Goal: Task Accomplishment & Management: Manage account settings

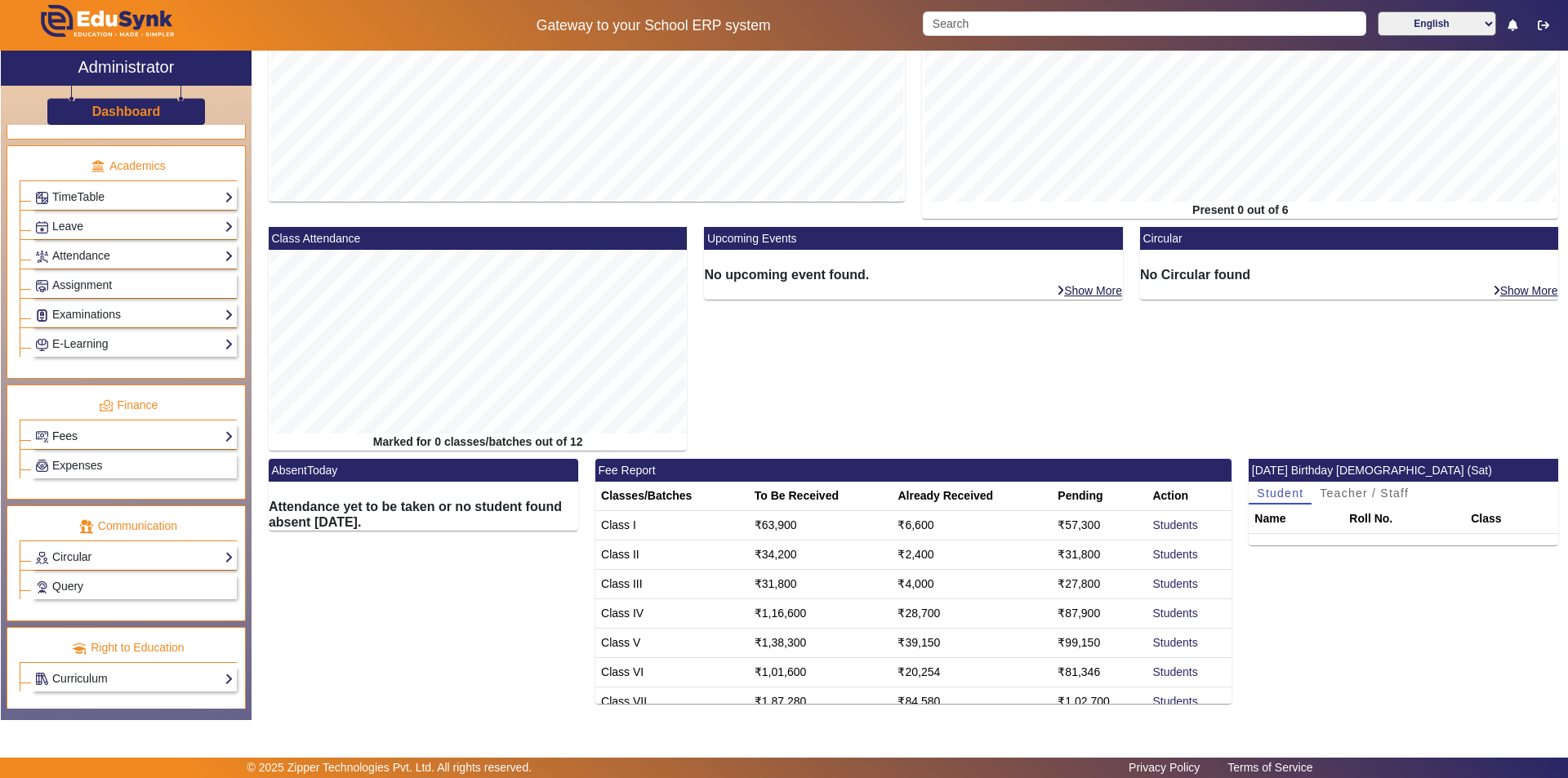
scroll to position [606, 0]
click at [93, 434] on link "Fees" at bounding box center [134, 432] width 198 height 19
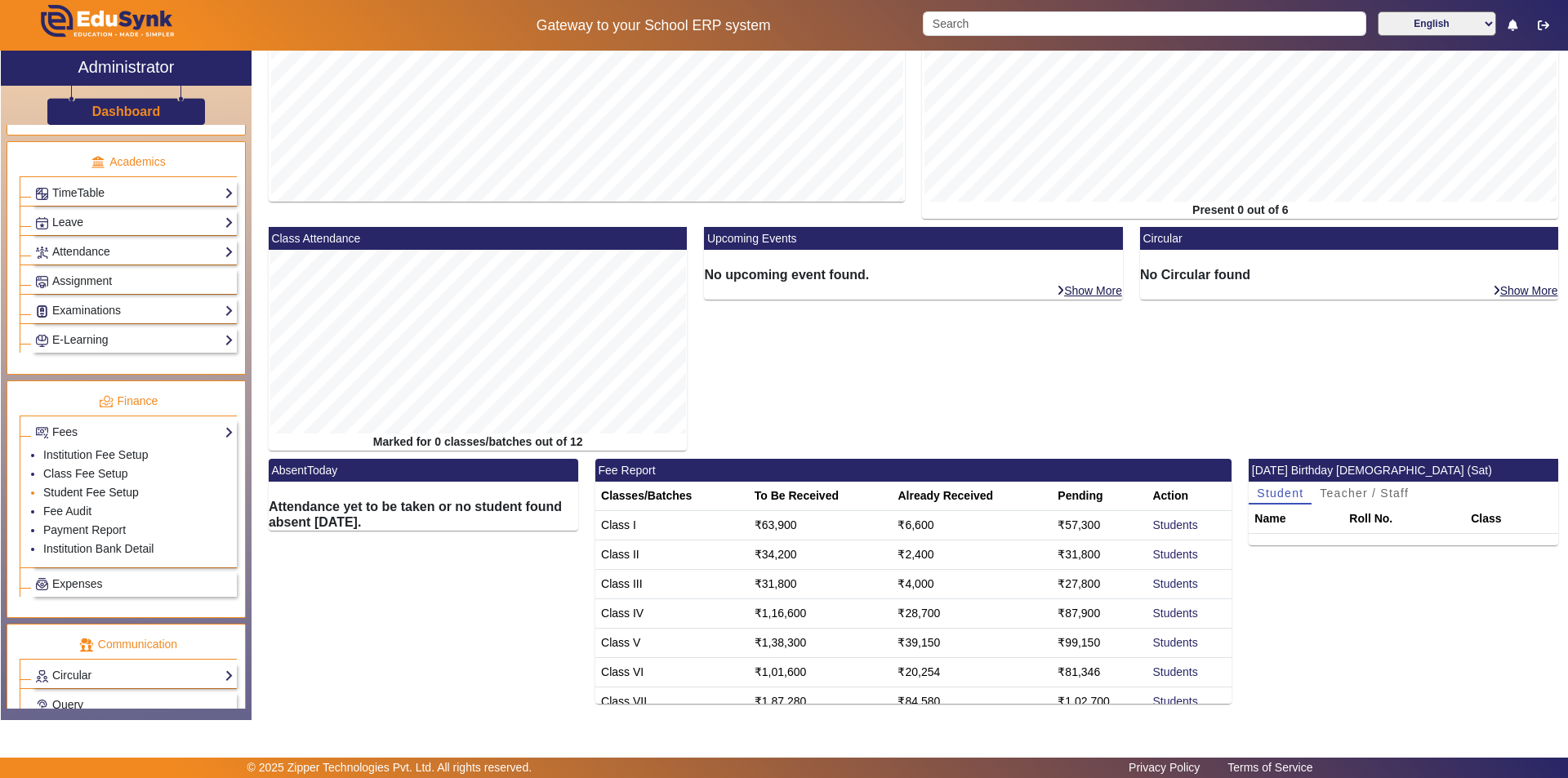
click at [102, 494] on link "Student Fee Setup" at bounding box center [91, 492] width 95 height 13
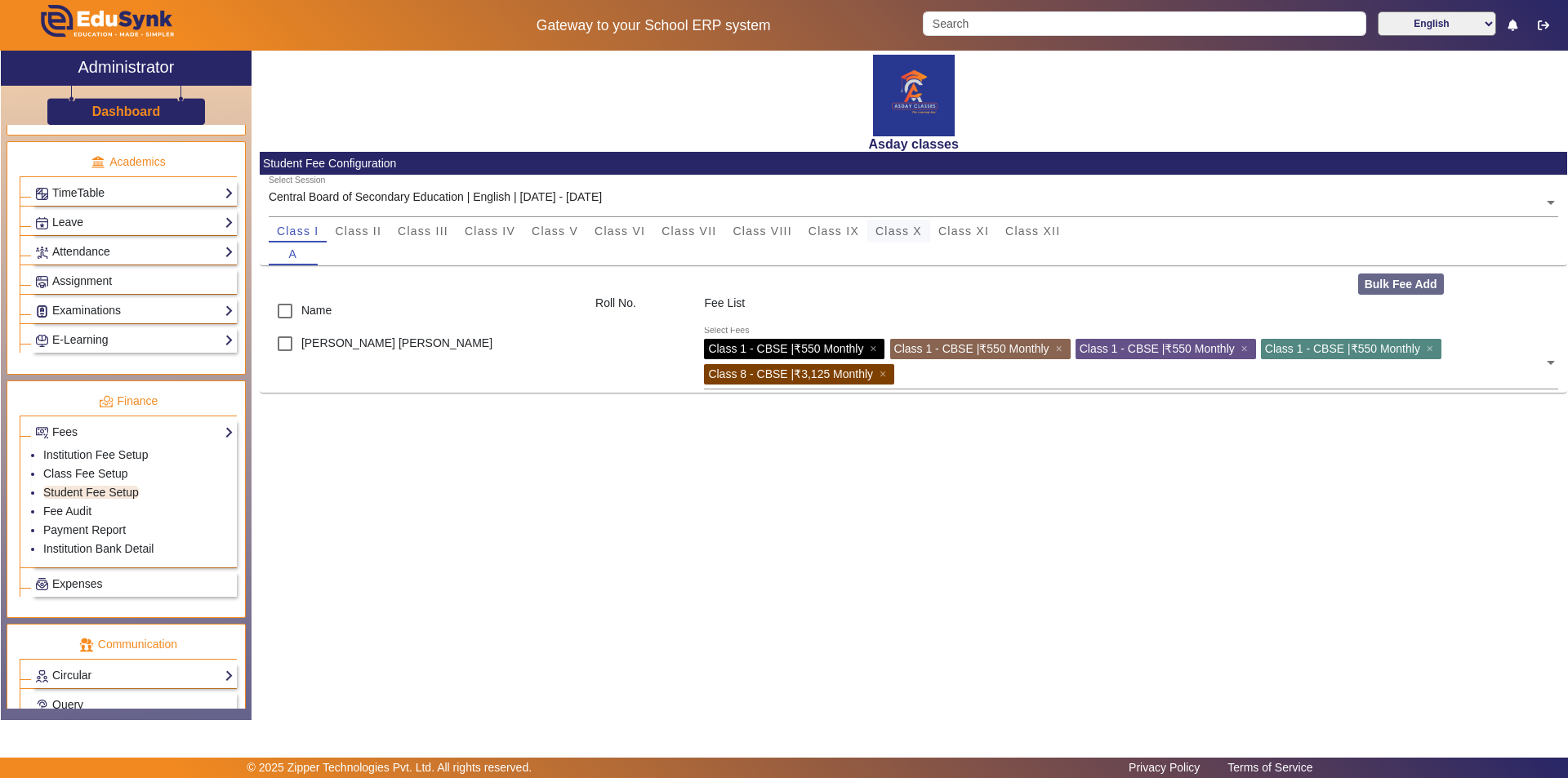
click at [892, 229] on span "Class X" at bounding box center [899, 230] width 47 height 11
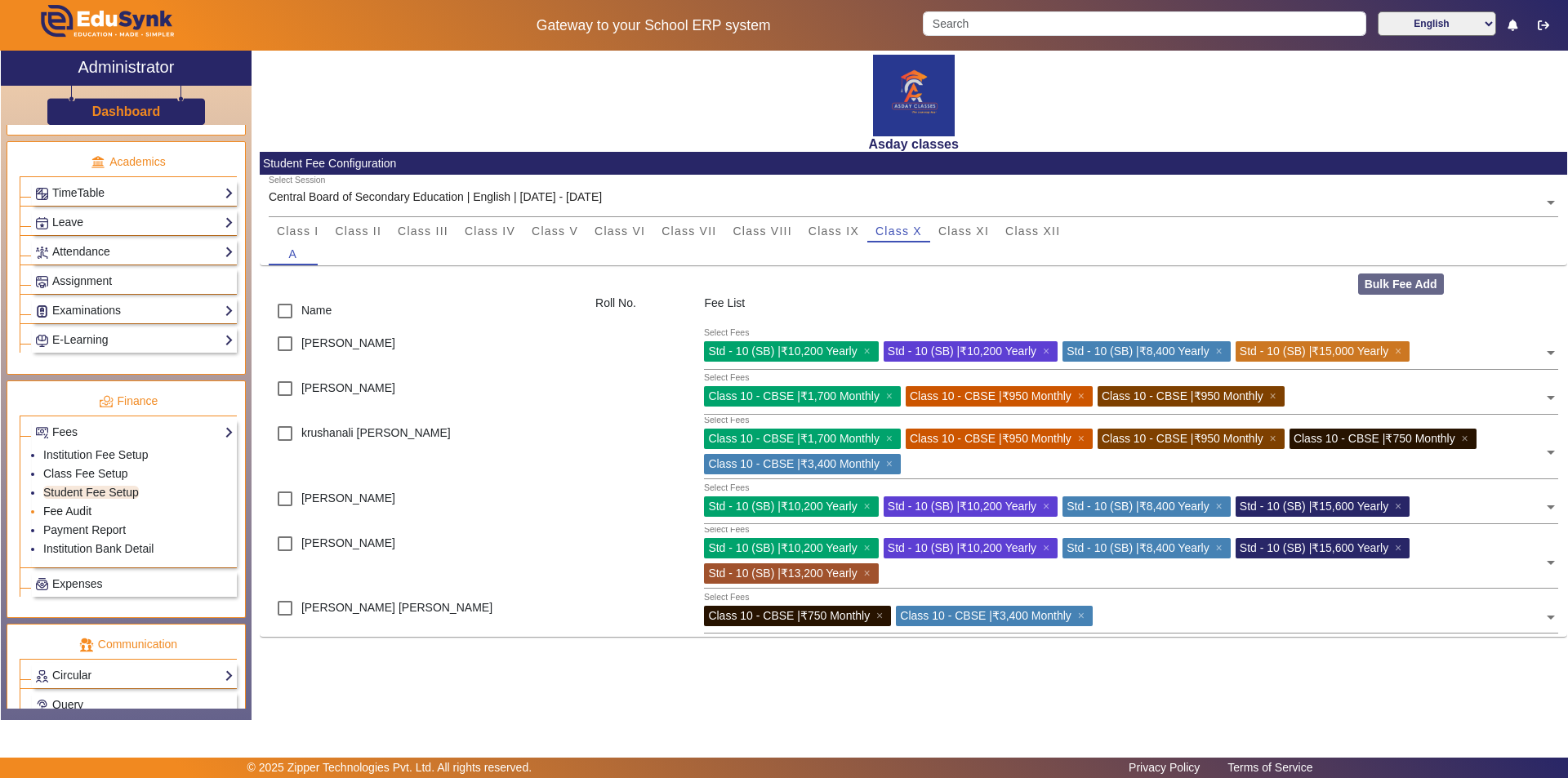
click at [81, 514] on link "Fee Audit" at bounding box center [68, 510] width 49 height 13
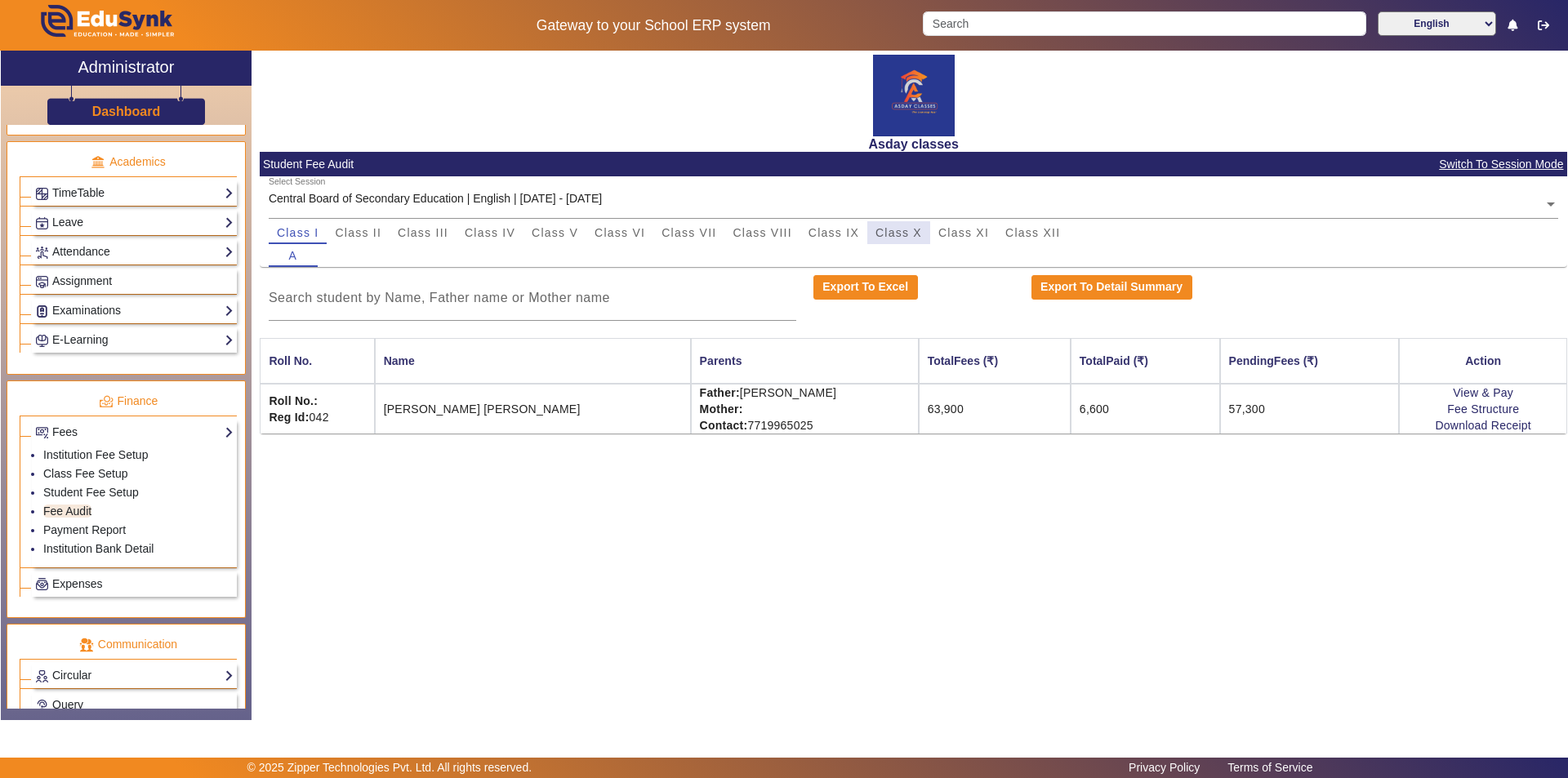
click at [895, 235] on span "Class X" at bounding box center [899, 232] width 47 height 11
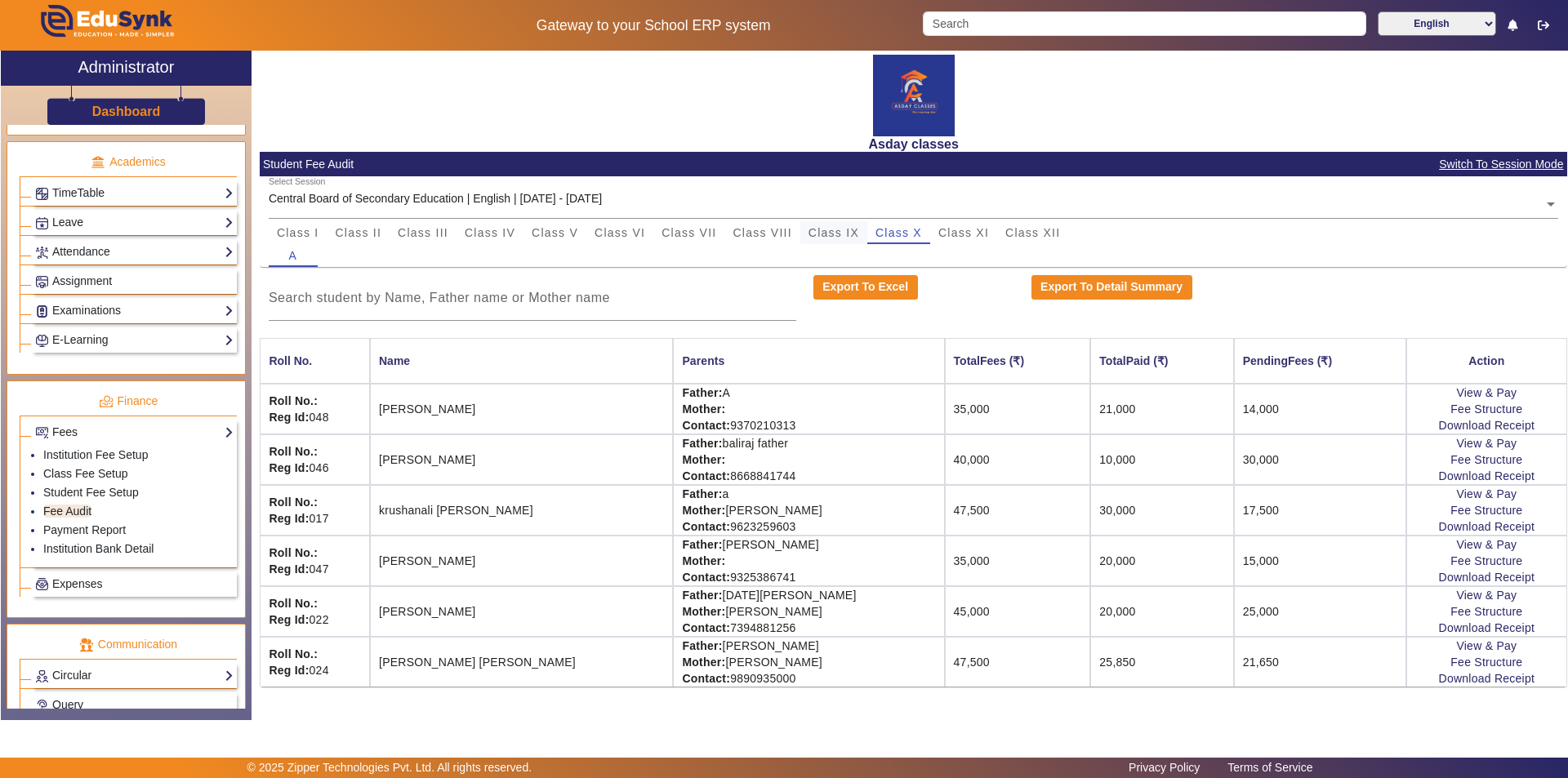
click at [840, 235] on span "Class IX" at bounding box center [834, 232] width 50 height 11
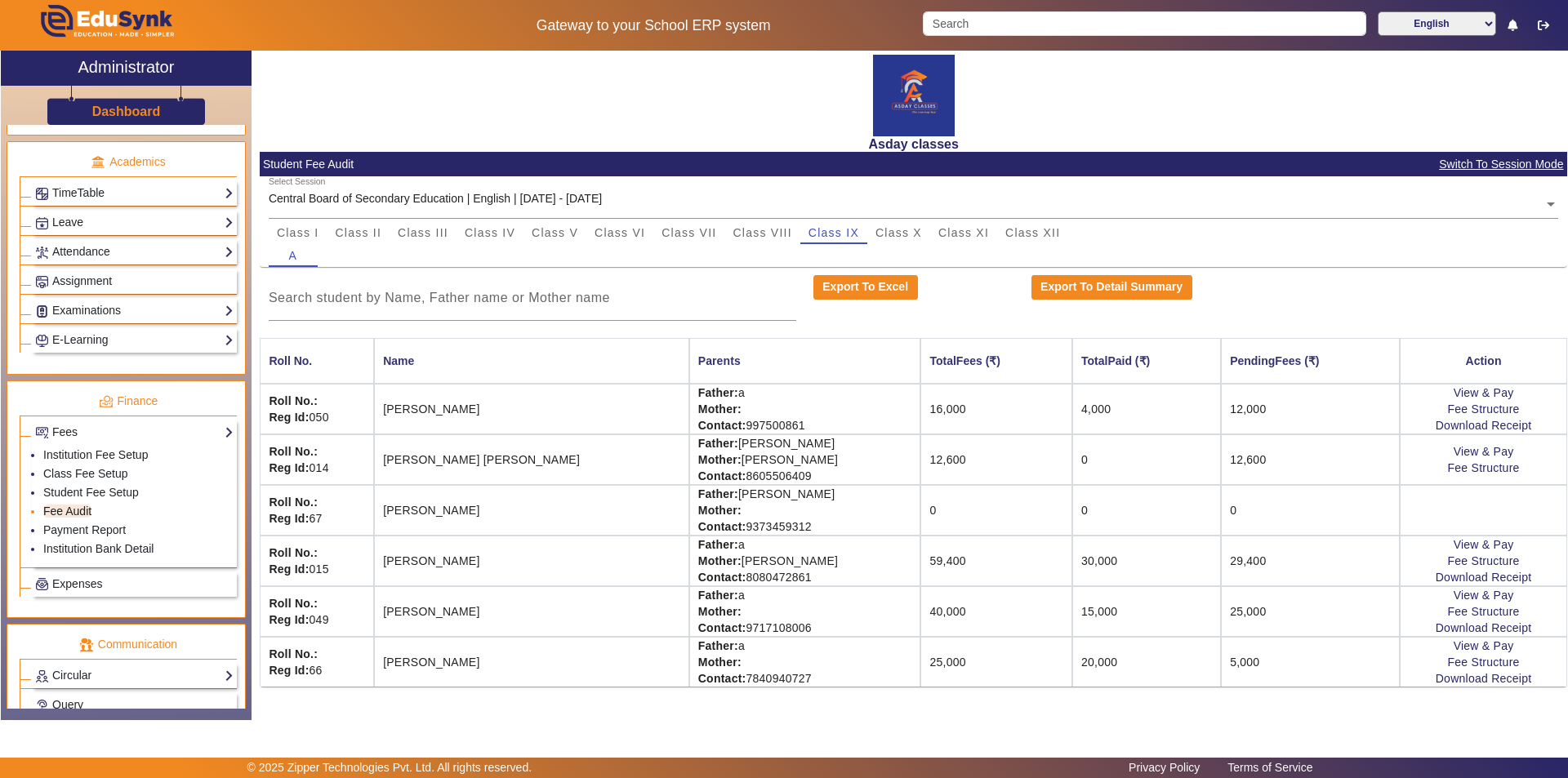
click at [64, 512] on link "Fee Audit" at bounding box center [68, 510] width 49 height 13
click at [71, 509] on link "Fee Audit" at bounding box center [68, 510] width 49 height 13
click at [74, 509] on link "Fee Audit" at bounding box center [68, 510] width 49 height 13
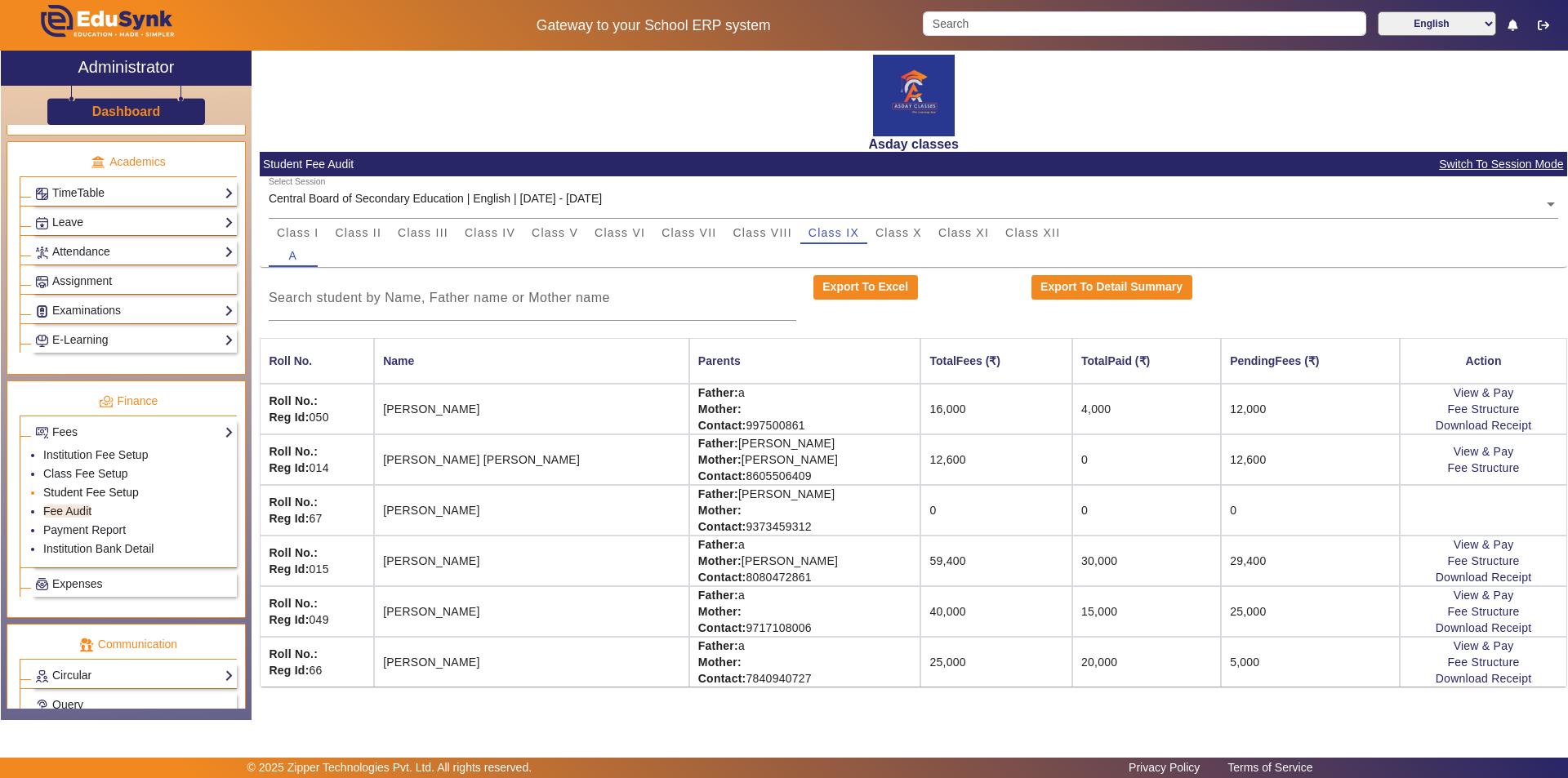
click at [131, 490] on link "Student Fee Setup" at bounding box center [91, 492] width 95 height 13
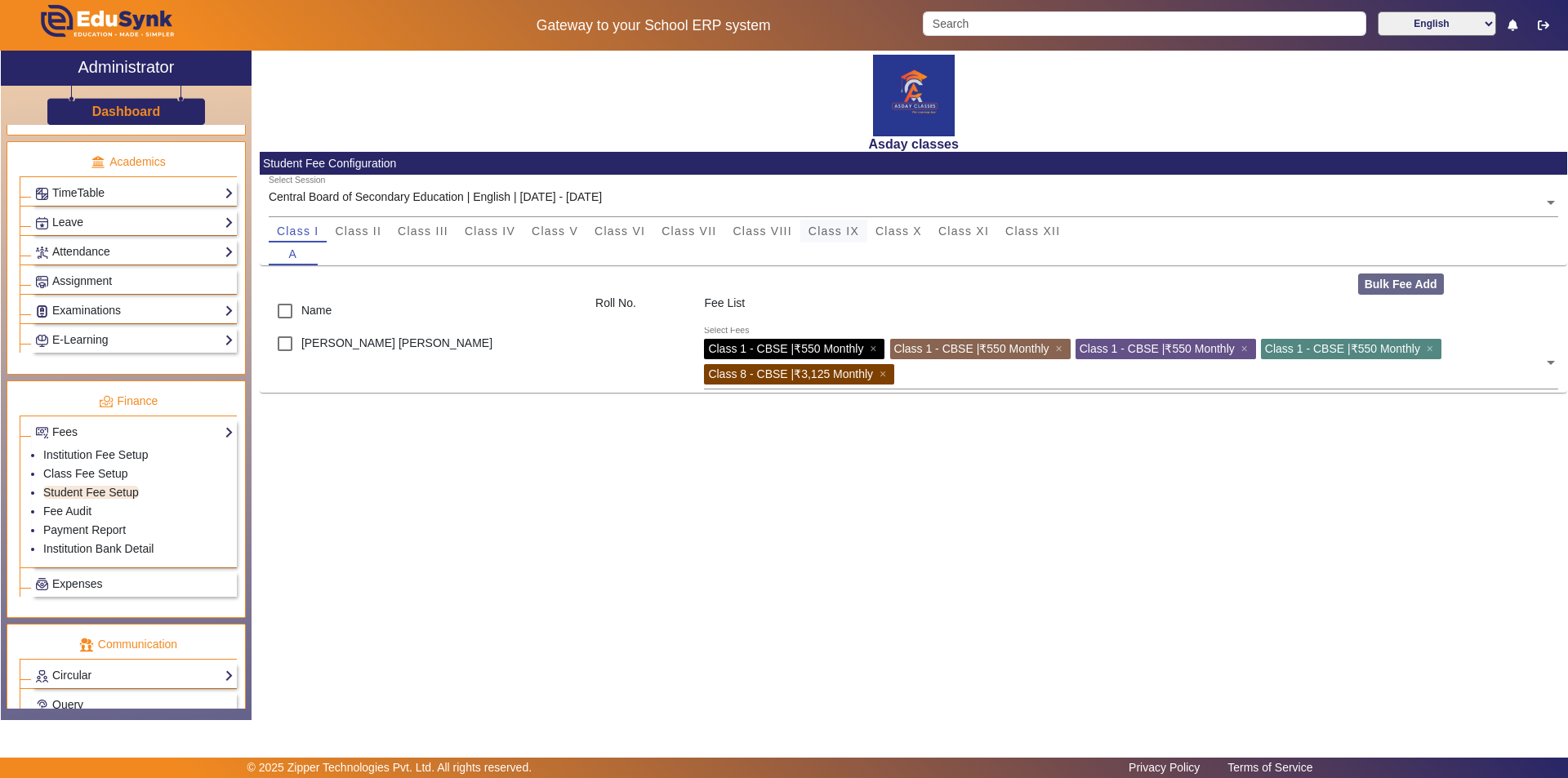
click at [838, 236] on span "Class IX" at bounding box center [834, 230] width 50 height 11
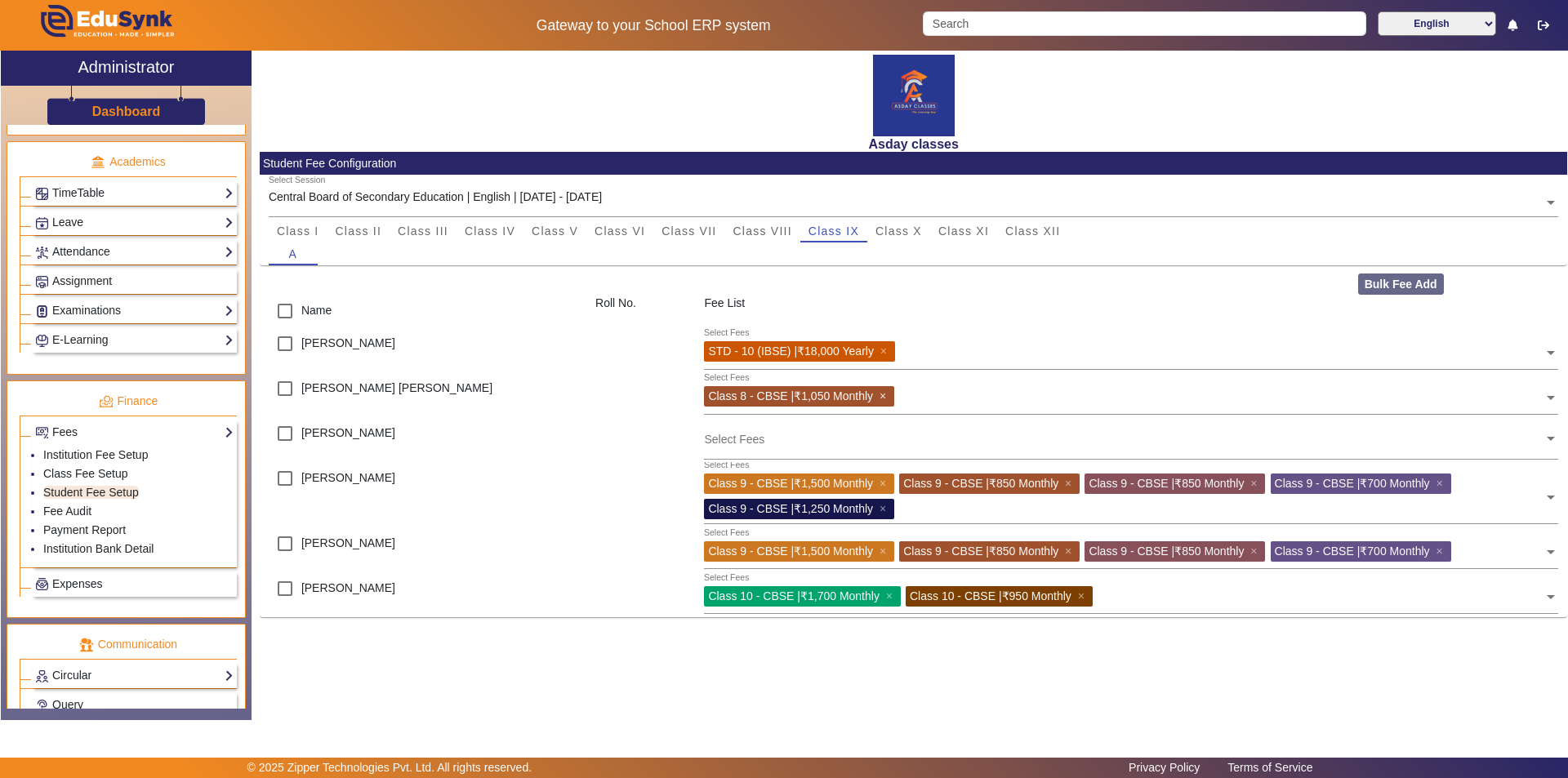
click at [888, 397] on span "×" at bounding box center [885, 395] width 10 height 13
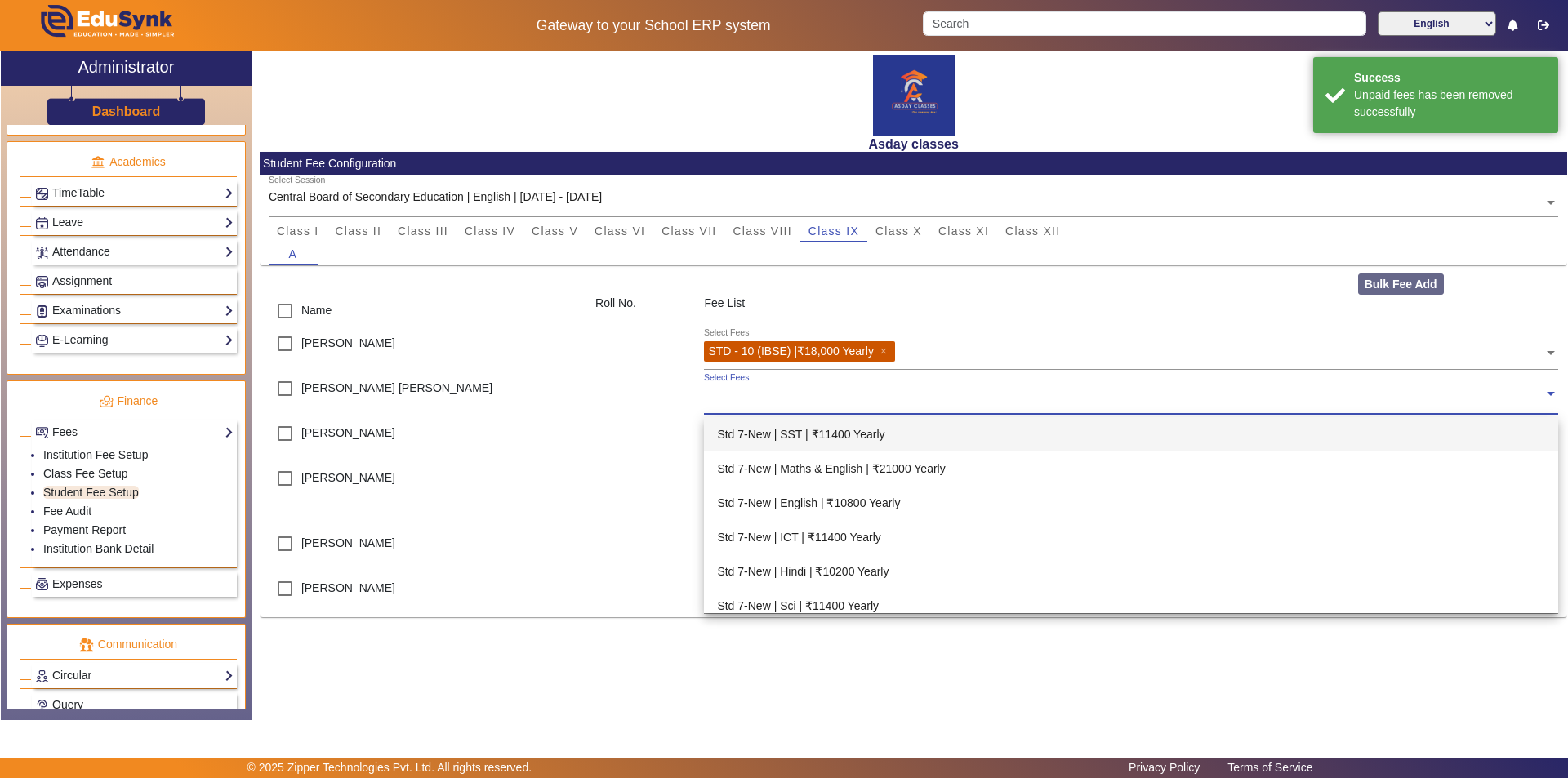
click at [742, 402] on input "text" at bounding box center [1123, 394] width 840 height 16
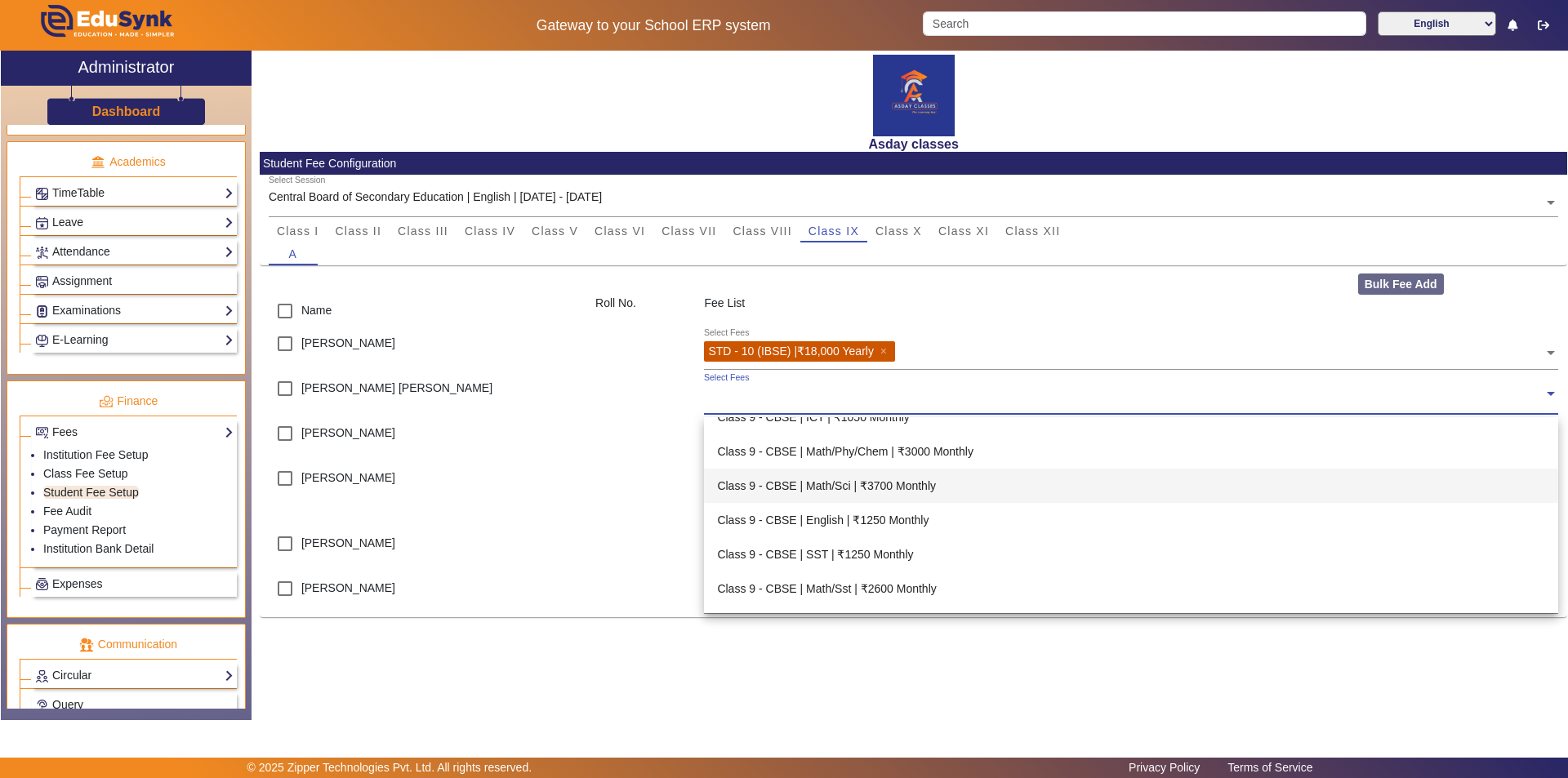
scroll to position [2857, 0]
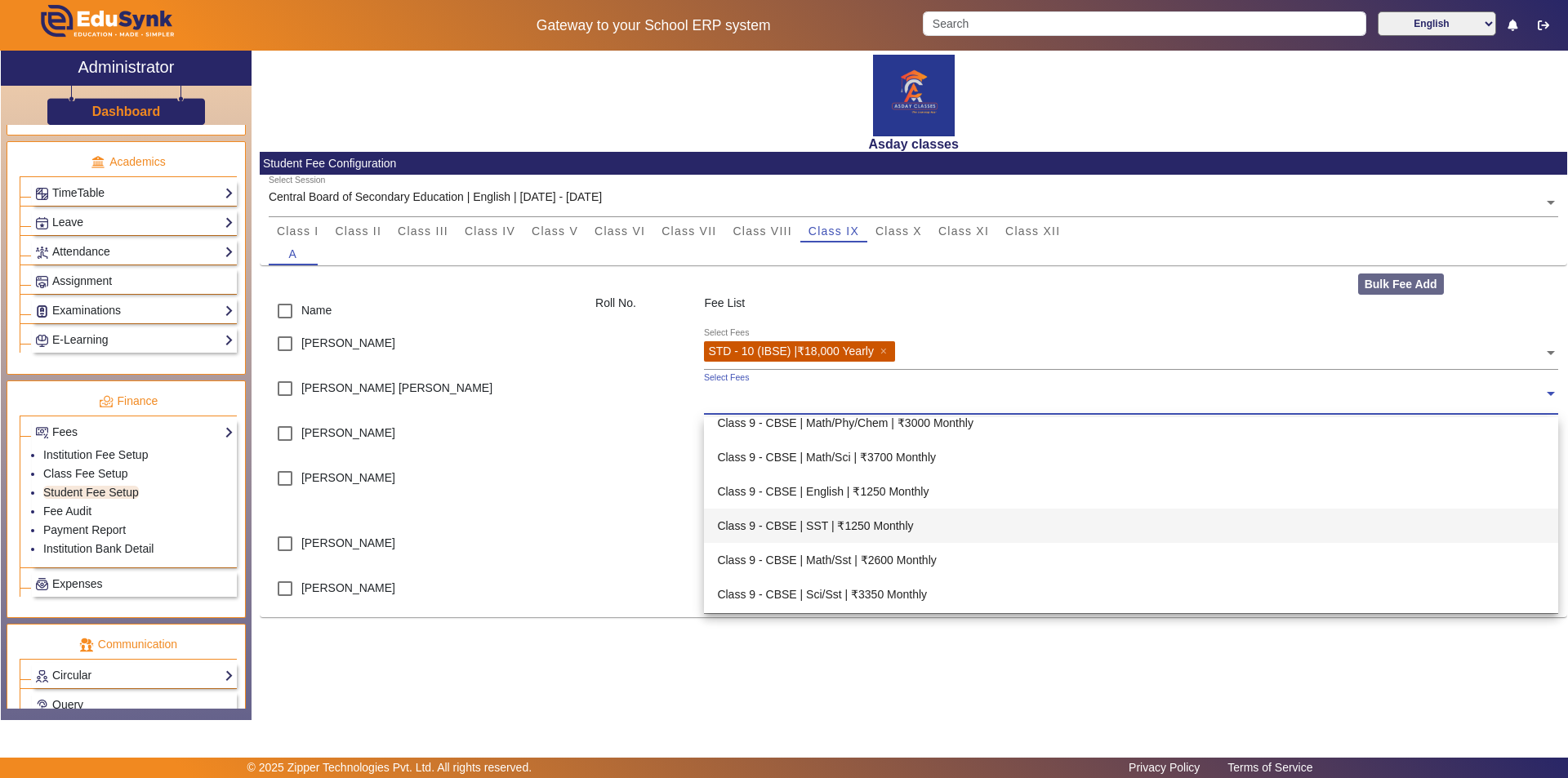
click at [865, 526] on div "Class 9 - CBSE | SST | ₹1250 Monthly" at bounding box center [1131, 526] width 855 height 35
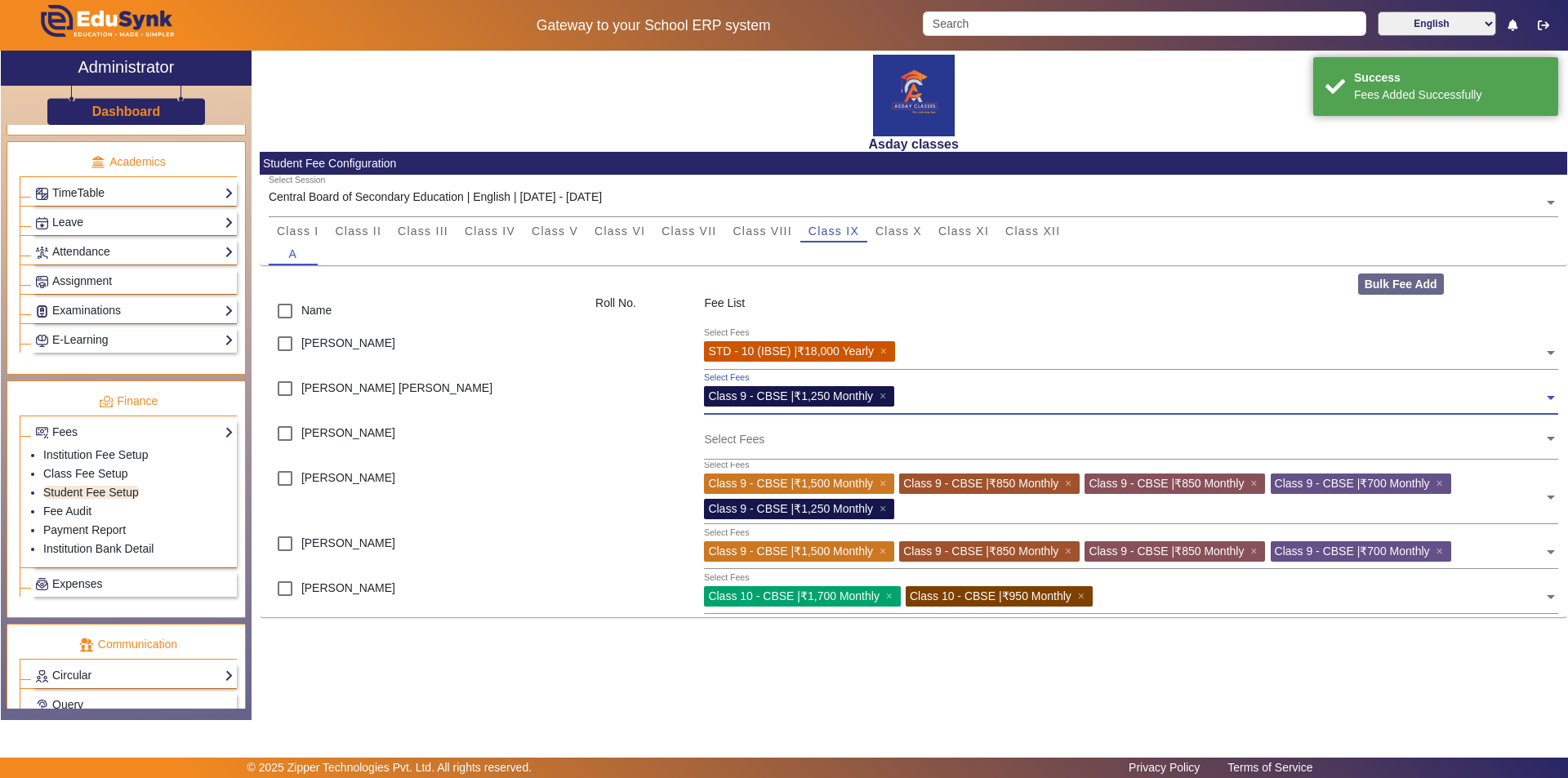
click at [912, 393] on input "text" at bounding box center [1220, 394] width 644 height 16
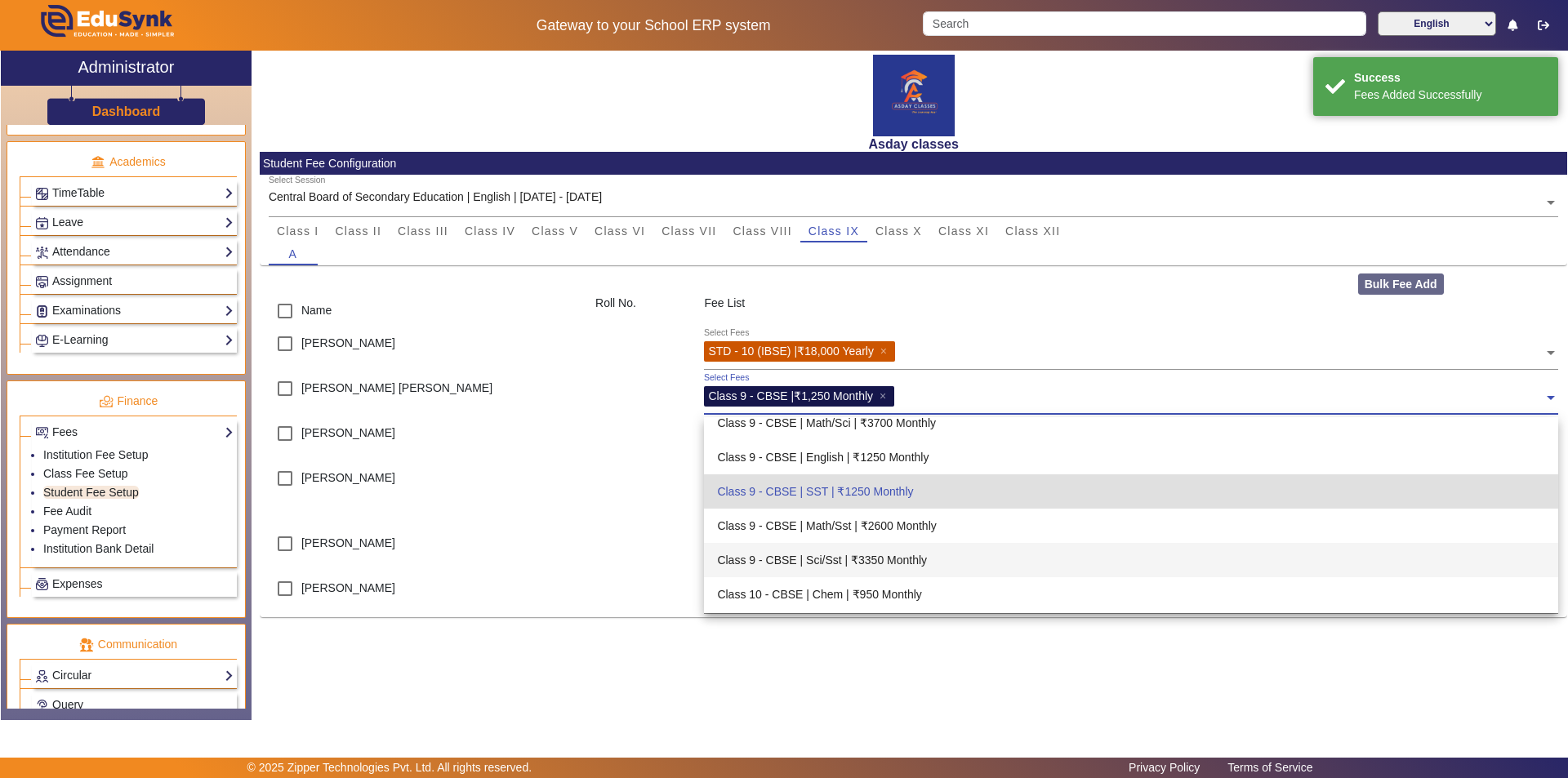
scroll to position [2867, 0]
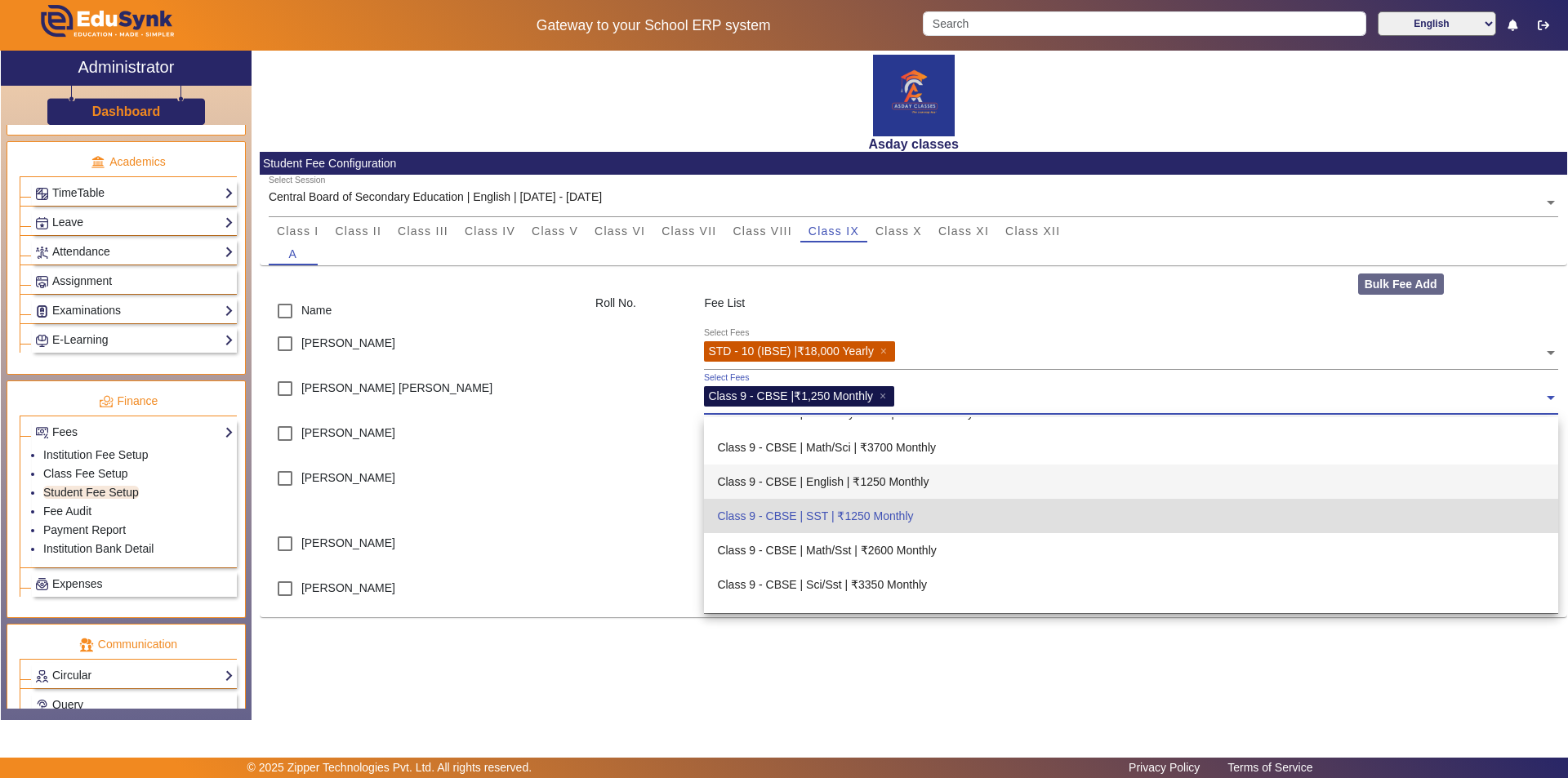
click at [885, 483] on div "Class 9 - CBSE | English | ₹1250 Monthly" at bounding box center [1131, 482] width 855 height 35
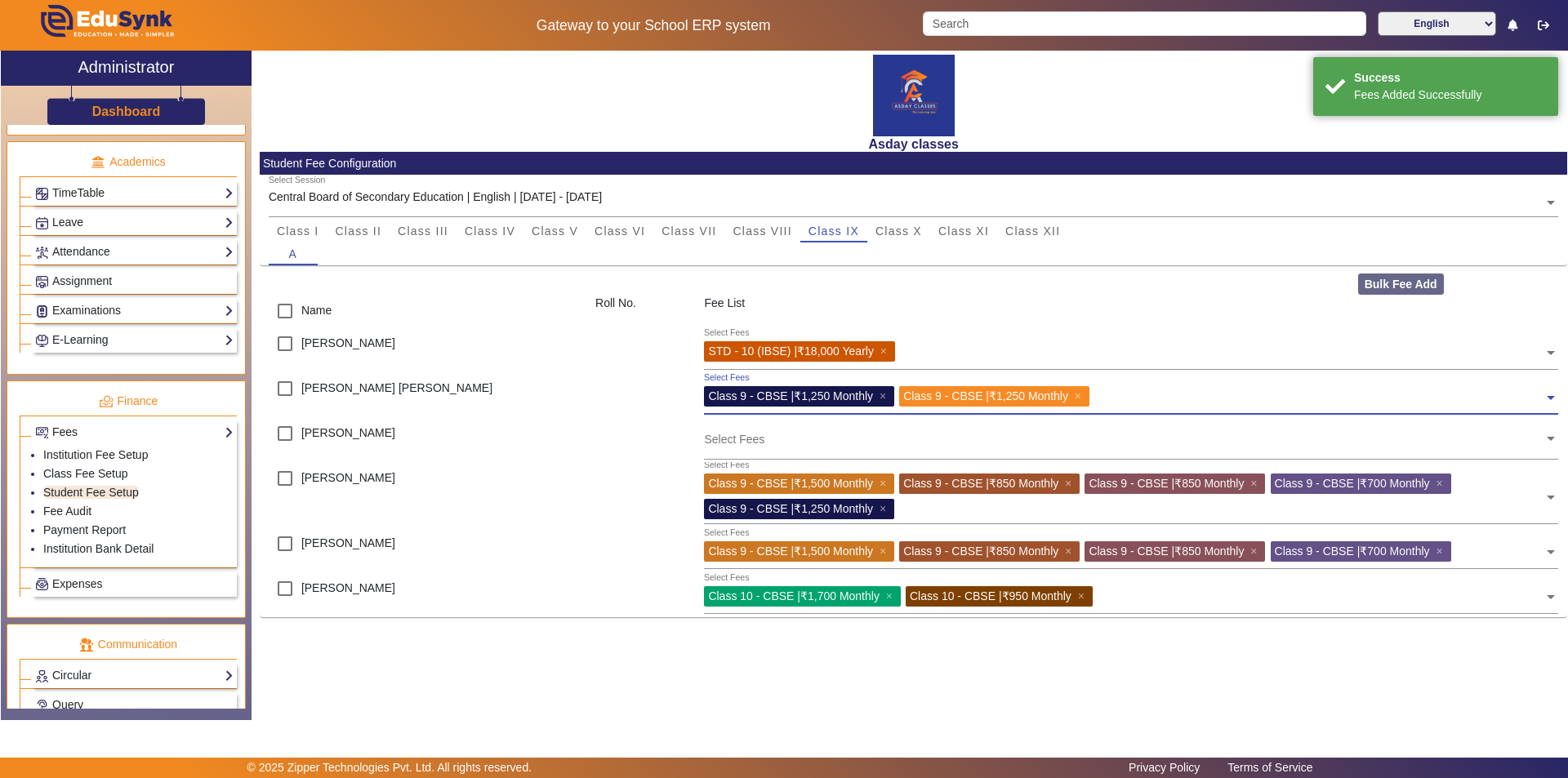
click at [1555, 397] on span at bounding box center [1551, 392] width 15 height 26
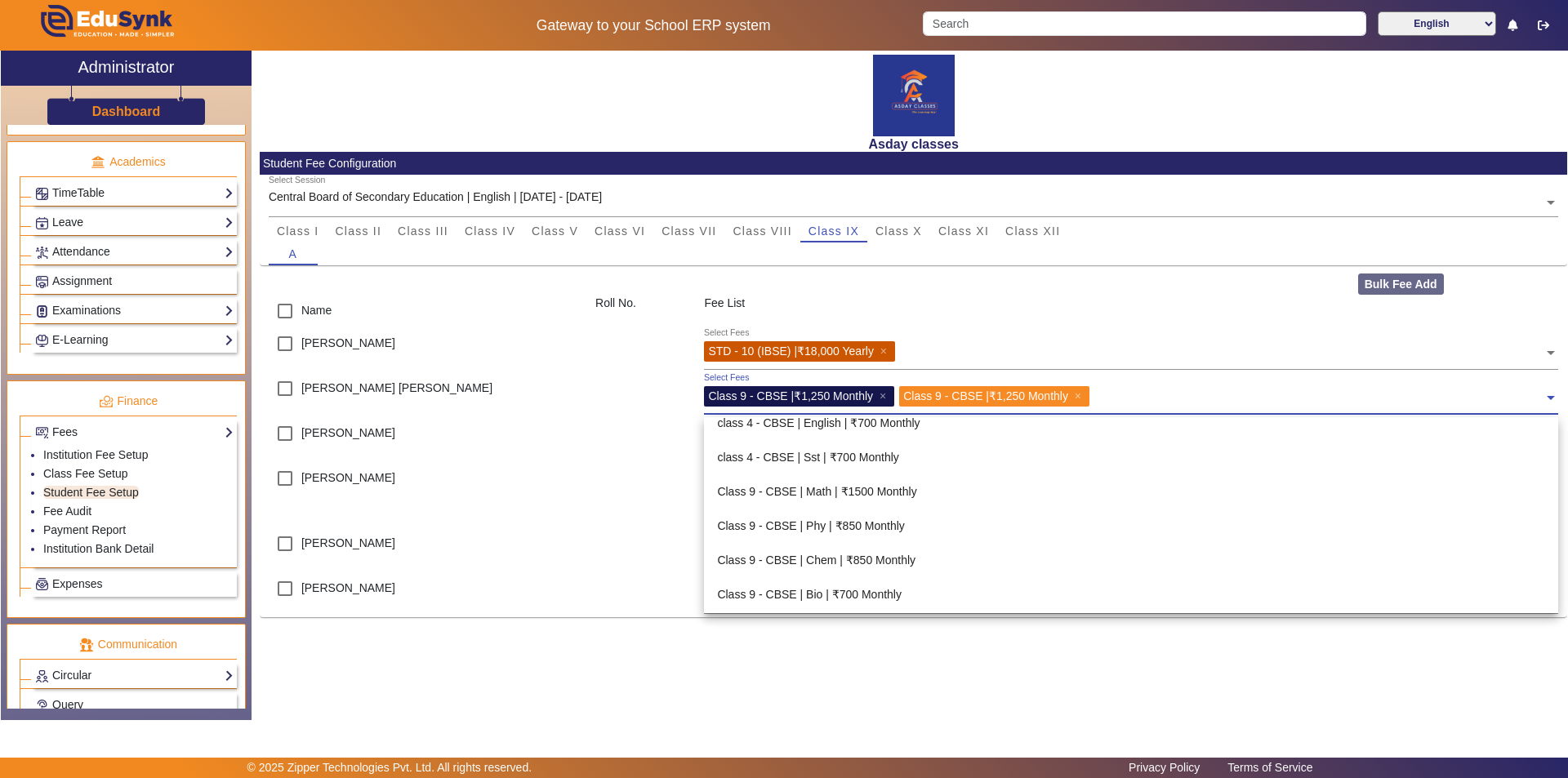
scroll to position [2588, 0]
click at [1550, 401] on span at bounding box center [1551, 392] width 15 height 26
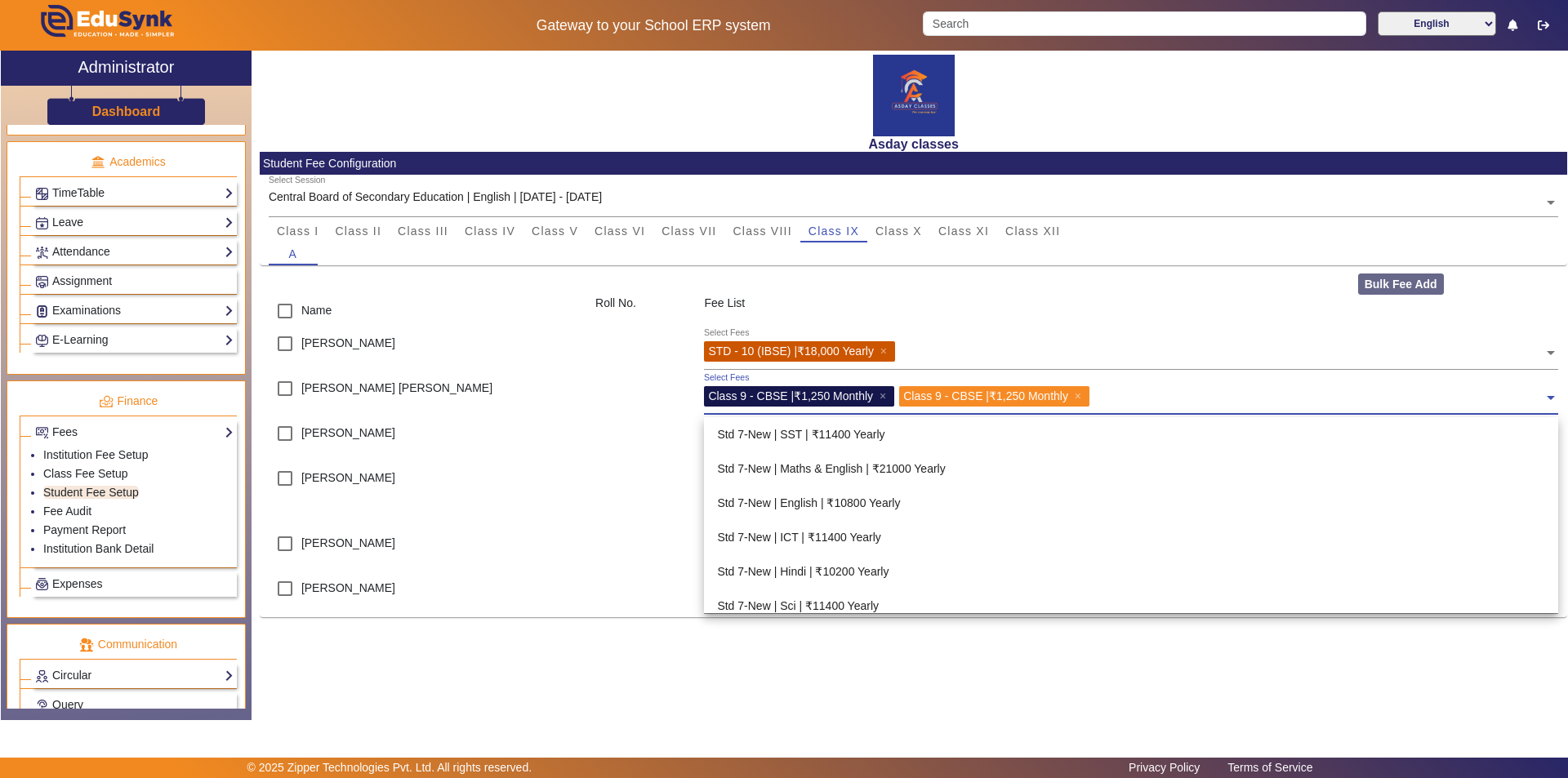
click at [1554, 399] on span at bounding box center [1551, 392] width 15 height 26
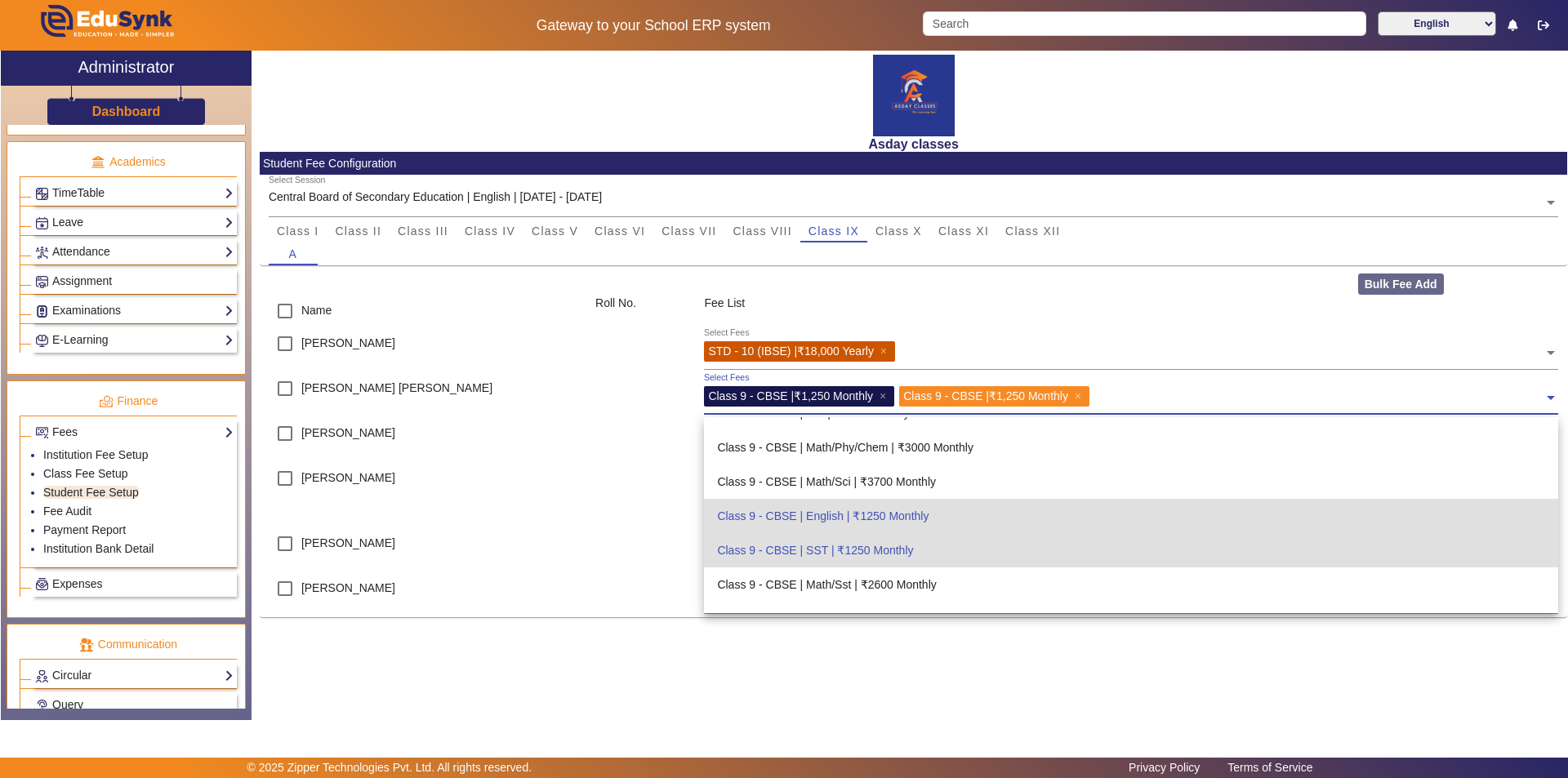
scroll to position [2914, 0]
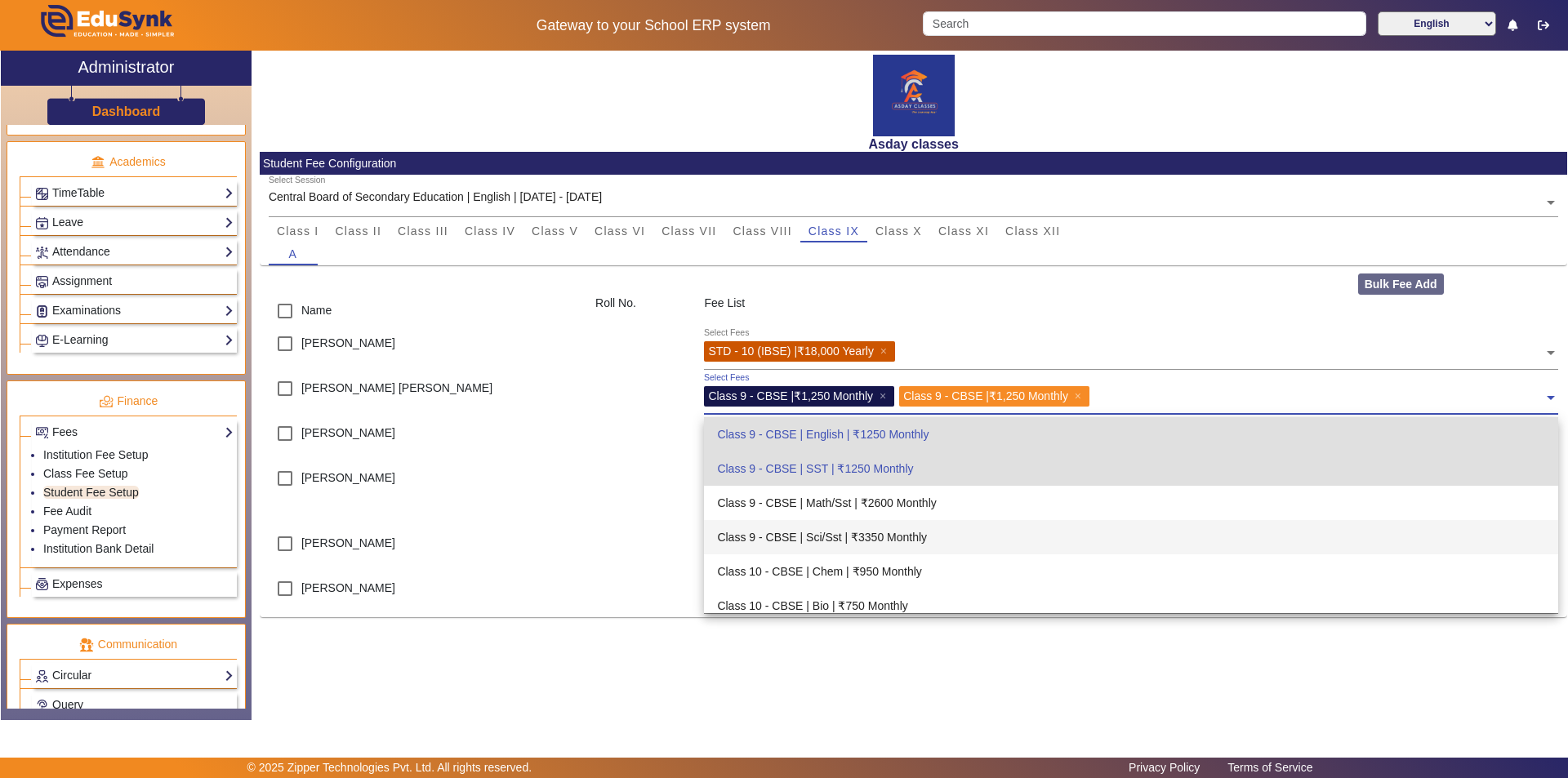
click at [972, 541] on div "Class 9 - CBSE | Sci/Sst | ₹3350 Monthly" at bounding box center [1131, 537] width 855 height 35
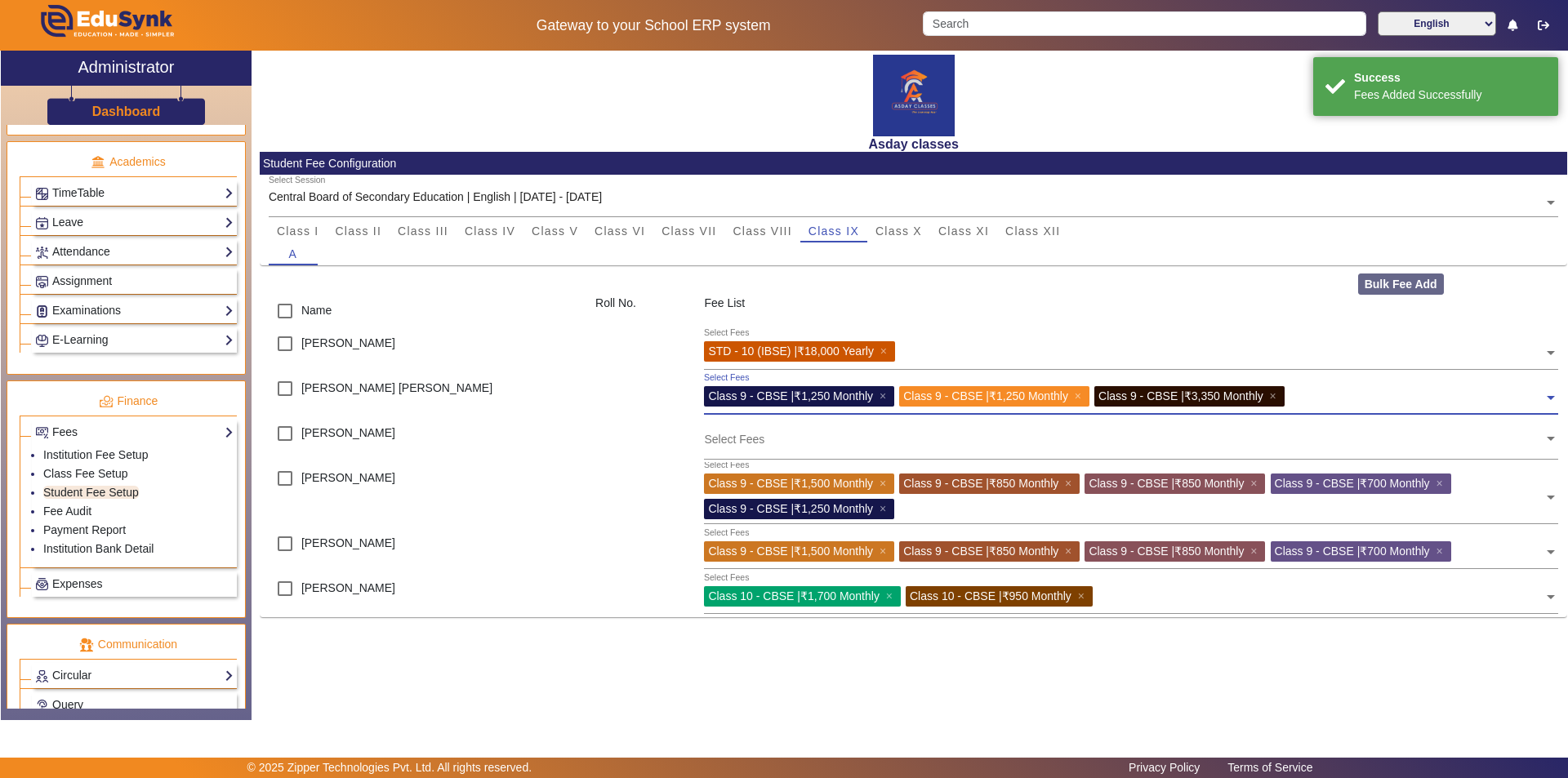
click at [1280, 395] on span "×" at bounding box center [1275, 395] width 10 height 13
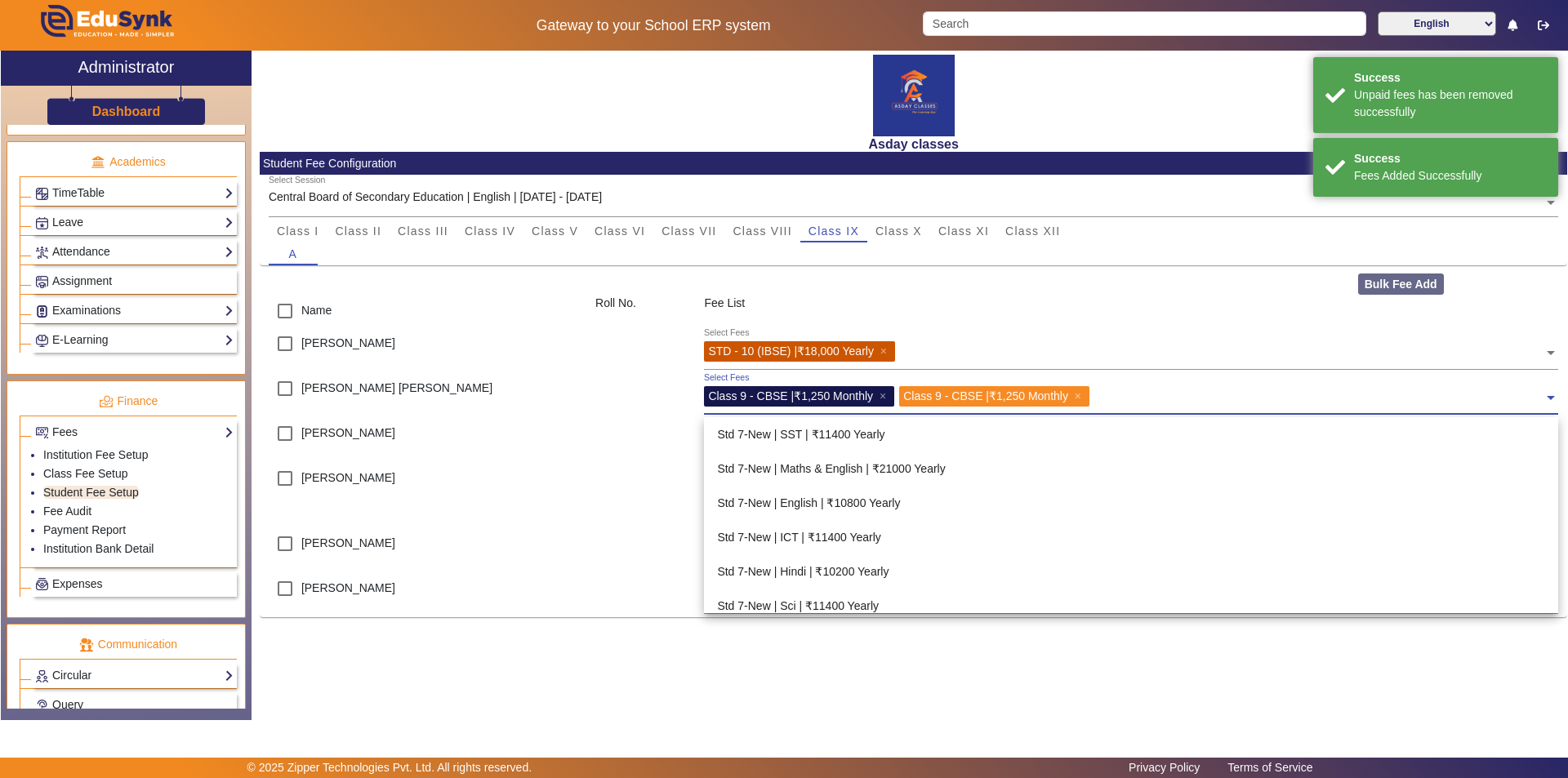
click at [1116, 398] on input "text" at bounding box center [1319, 394] width 449 height 16
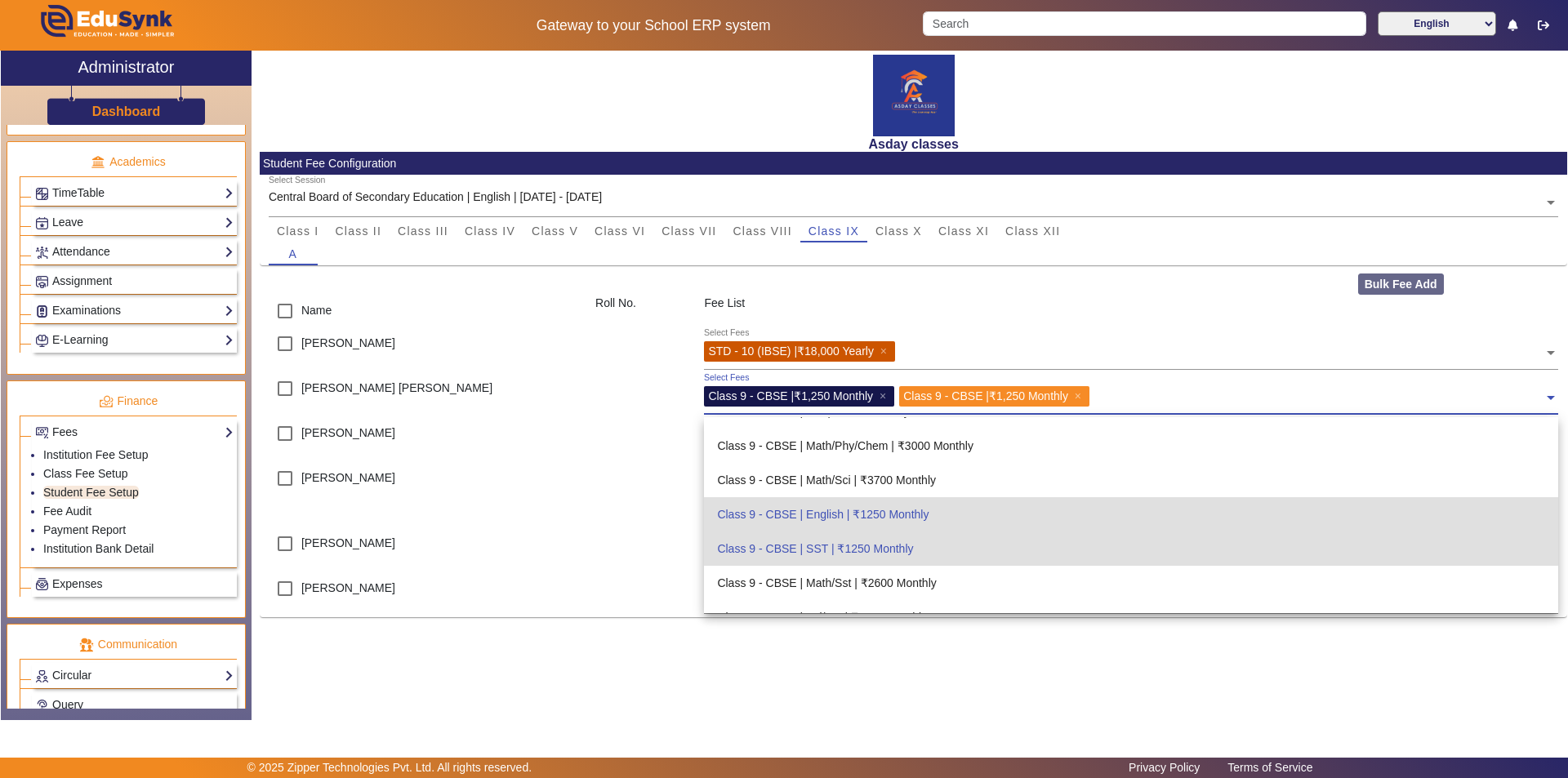
scroll to position [2833, 0]
click at [939, 514] on div "Class 9 - CBSE | English | ₹1250 Monthly" at bounding box center [1131, 516] width 855 height 35
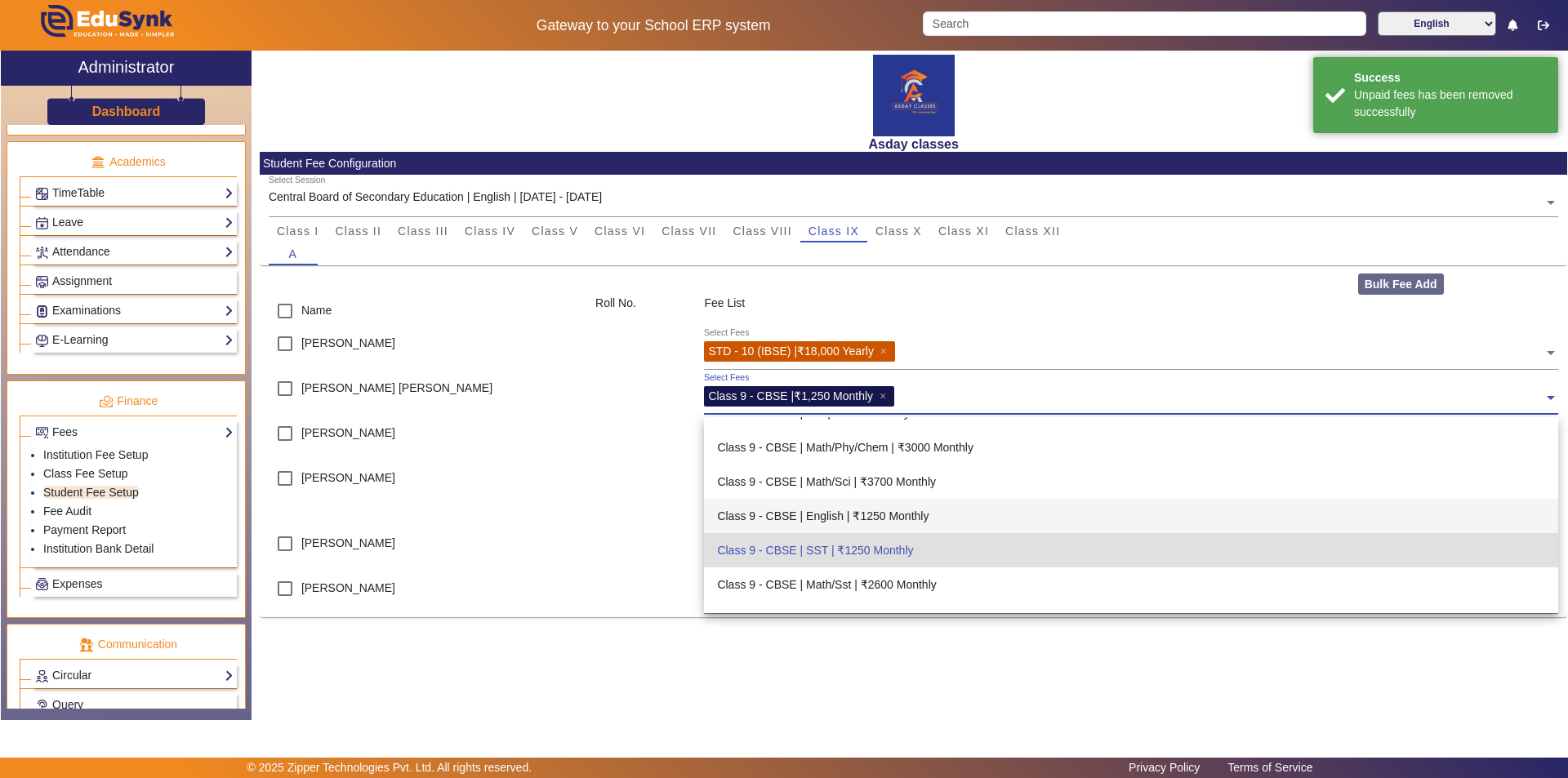
click at [939, 515] on div "Class 9 - CBSE | English | ₹1250 Monthly" at bounding box center [1131, 516] width 855 height 35
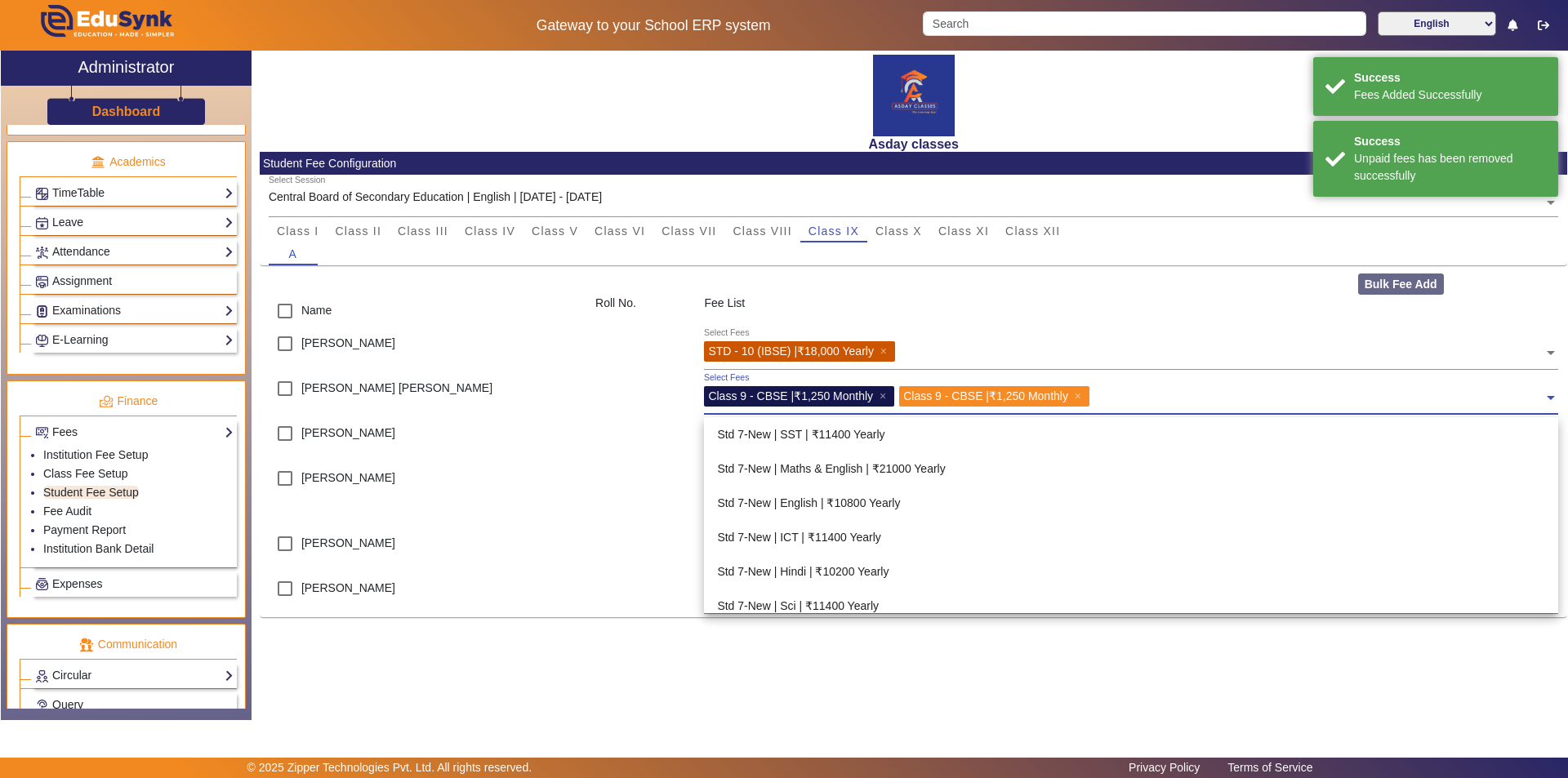
click at [1103, 393] on div "Select Fees Class 9 - CBSE | ₹1,250 Monthly × Class 9 - CBSE | ₹1,250 Monthly ×" at bounding box center [1123, 393] width 840 height 36
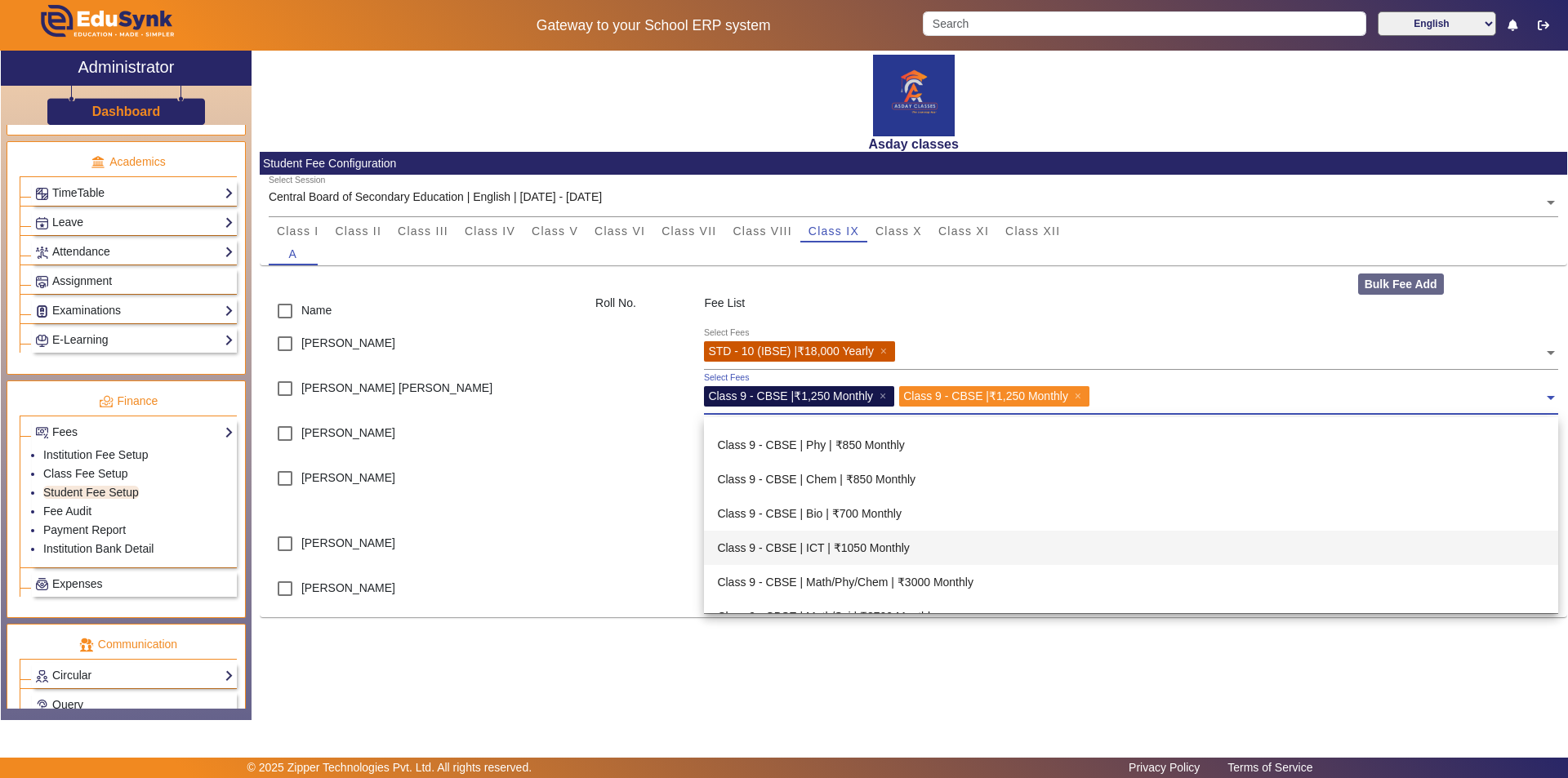
scroll to position [2669, 0]
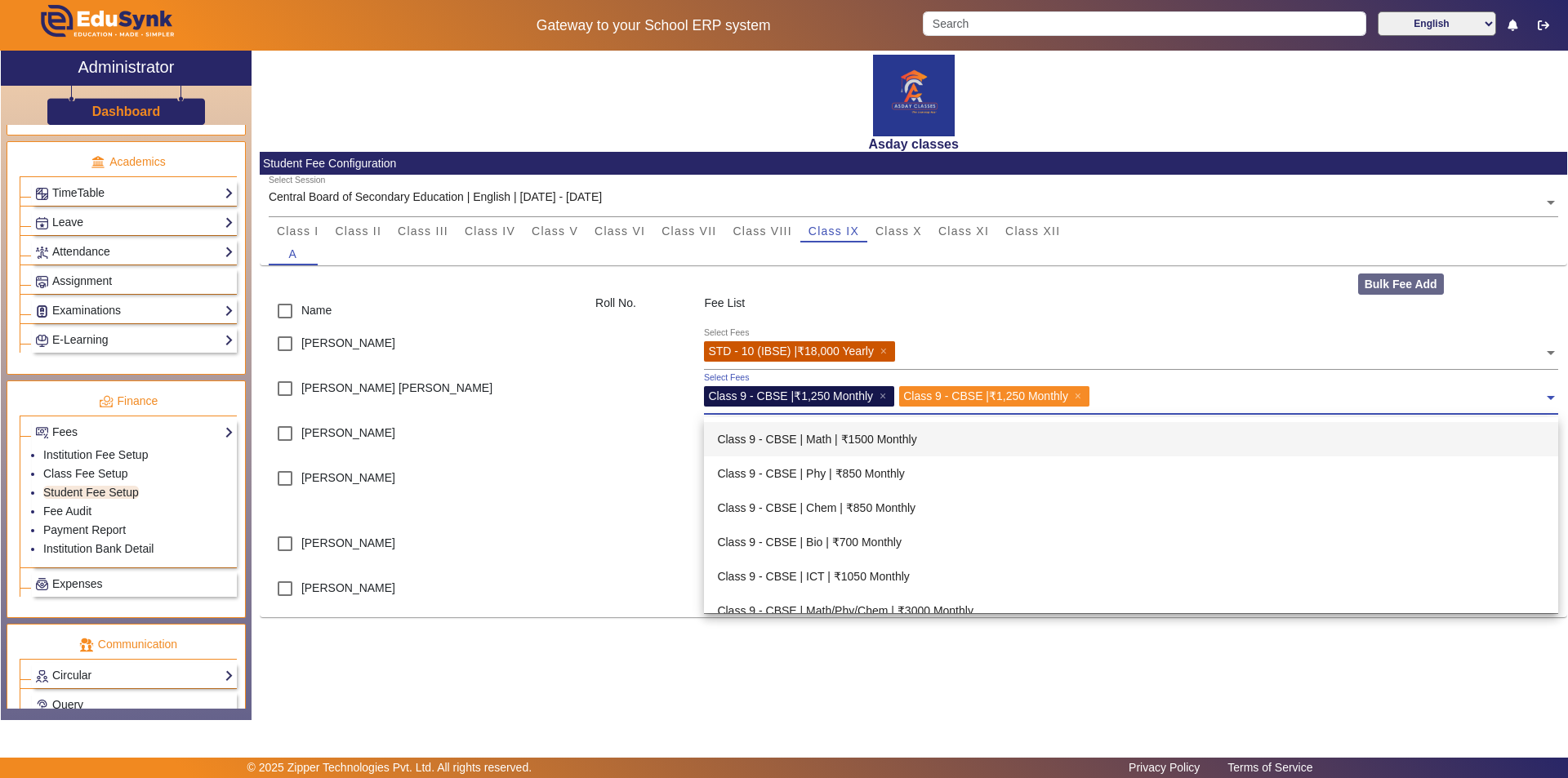
click at [888, 441] on div "Class 9 - CBSE | Math | ₹1500 Monthly" at bounding box center [1131, 439] width 855 height 35
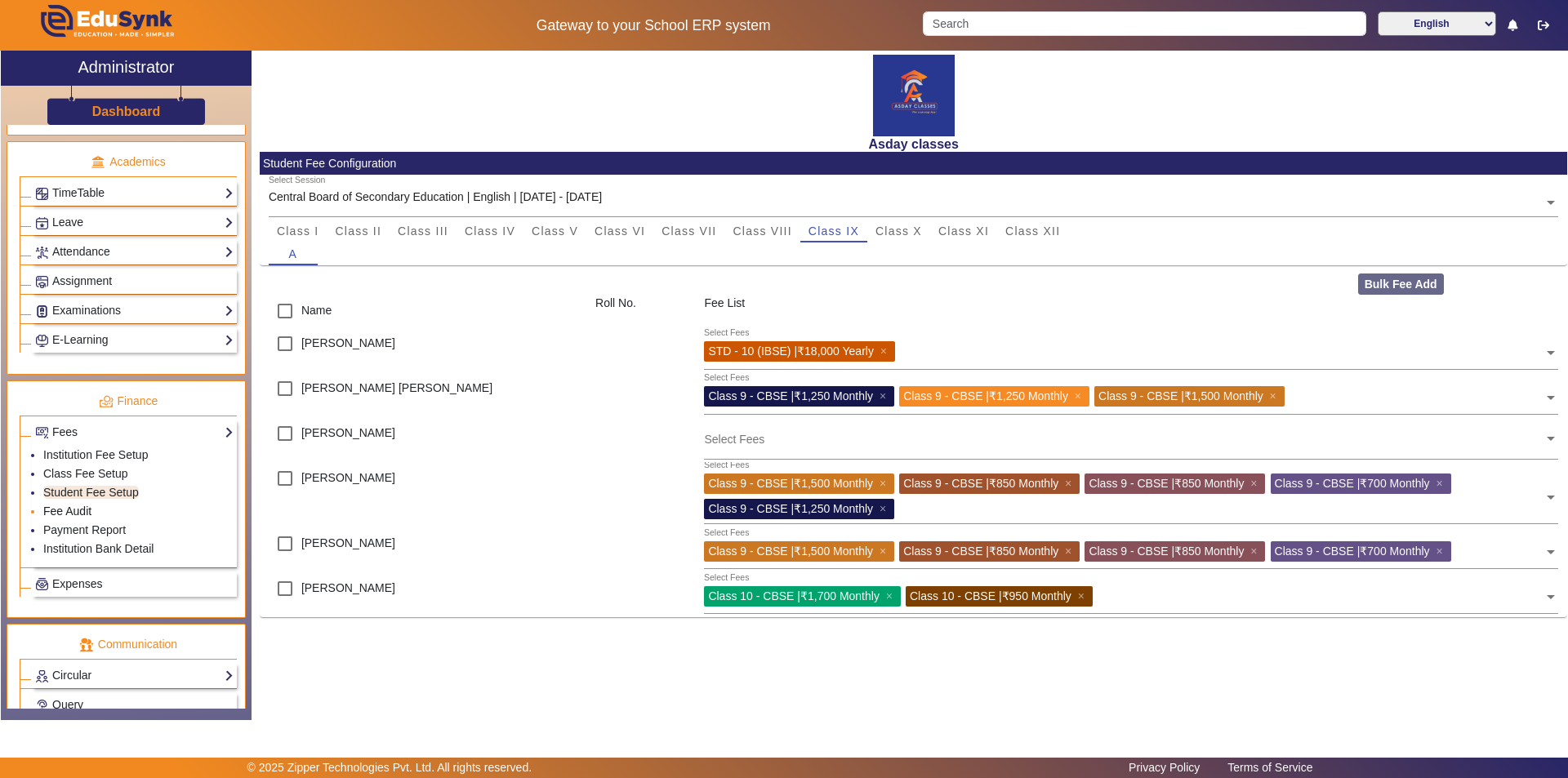
click at [74, 510] on link "Fee Audit" at bounding box center [68, 510] width 49 height 13
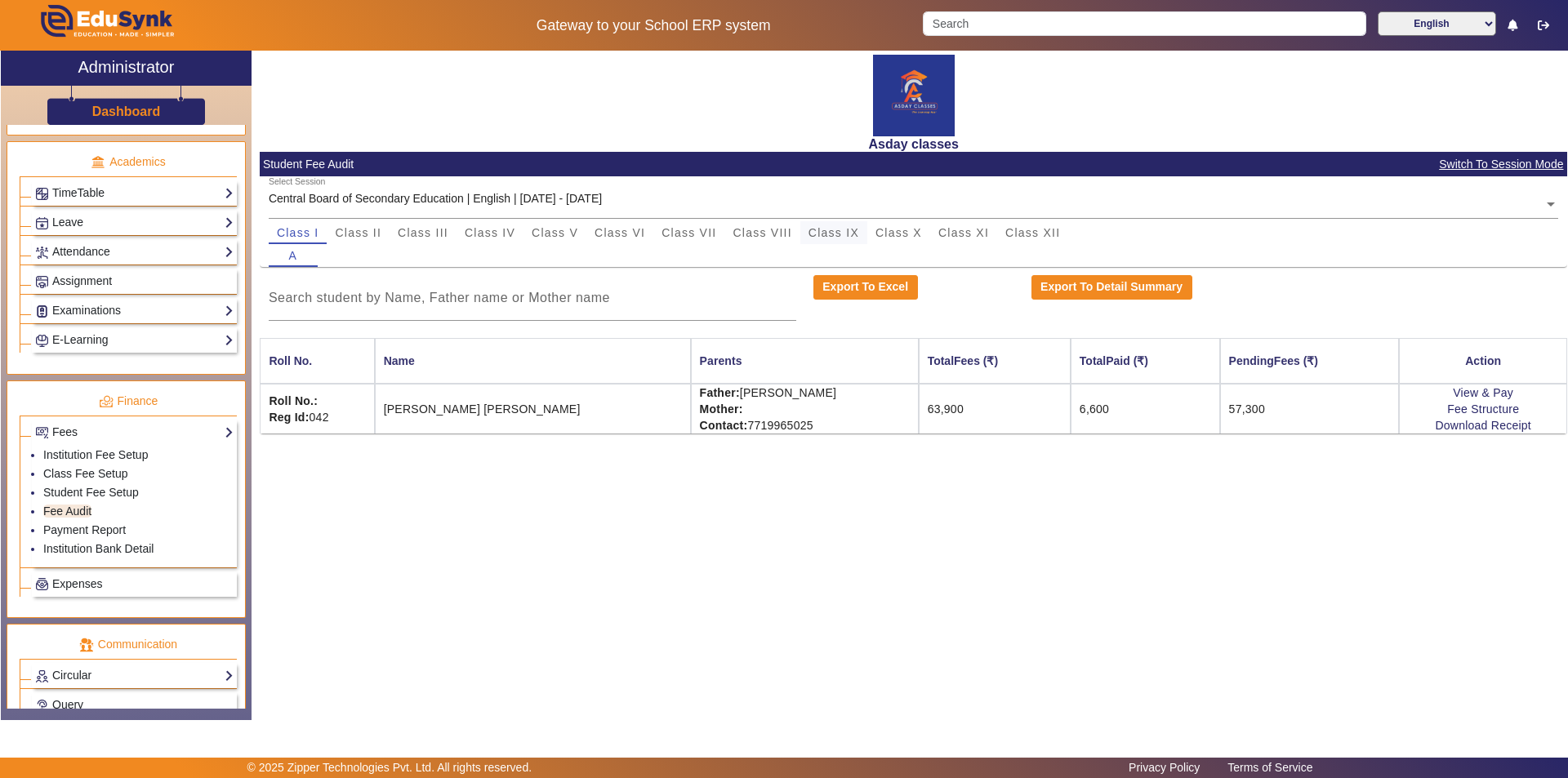
click at [816, 237] on span "Class IX" at bounding box center [834, 232] width 50 height 11
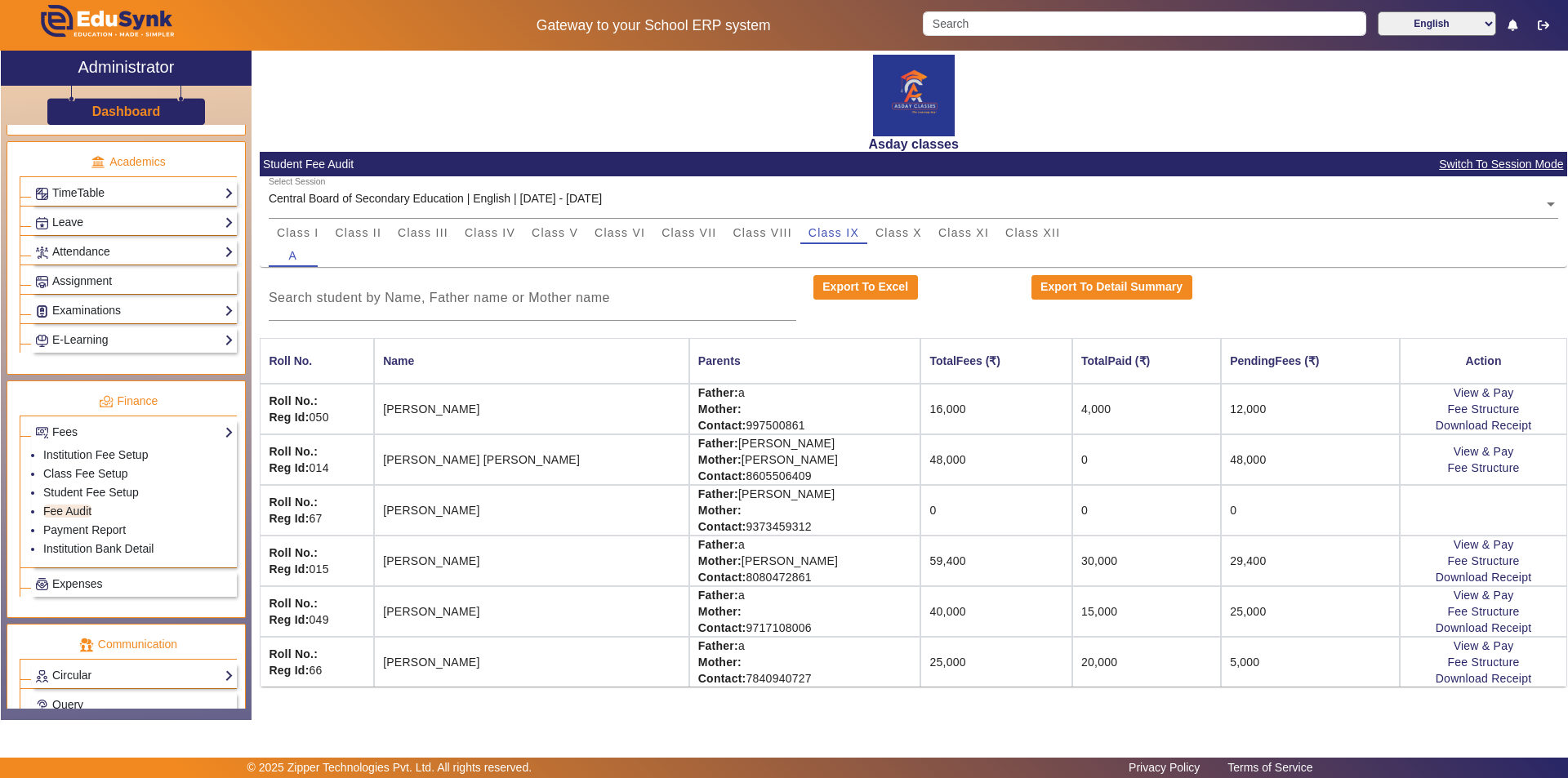
click at [960, 461] on td "48,000" at bounding box center [996, 459] width 152 height 50
